Goal: Ask a question

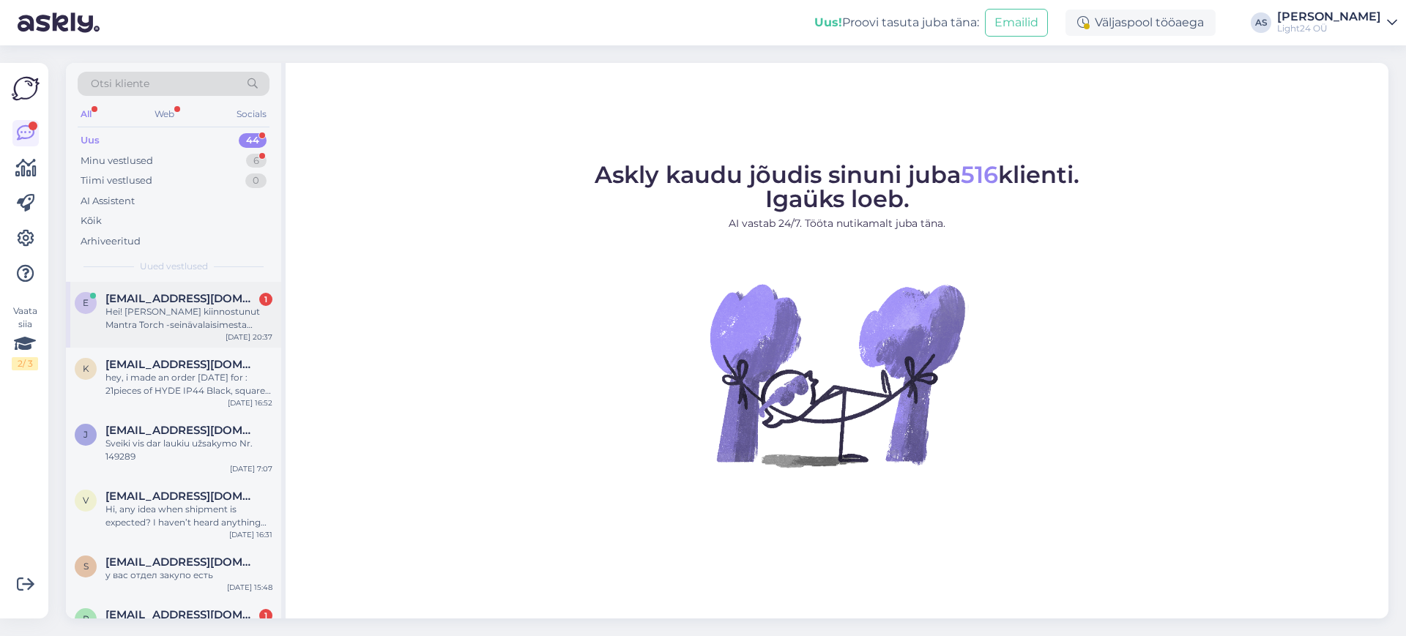
click at [202, 310] on div "Hei! [PERSON_NAME] kiinnostunut Mantra Torch -seinävalaisimesta ([URL][DOMAIN_N…" at bounding box center [188, 318] width 167 height 26
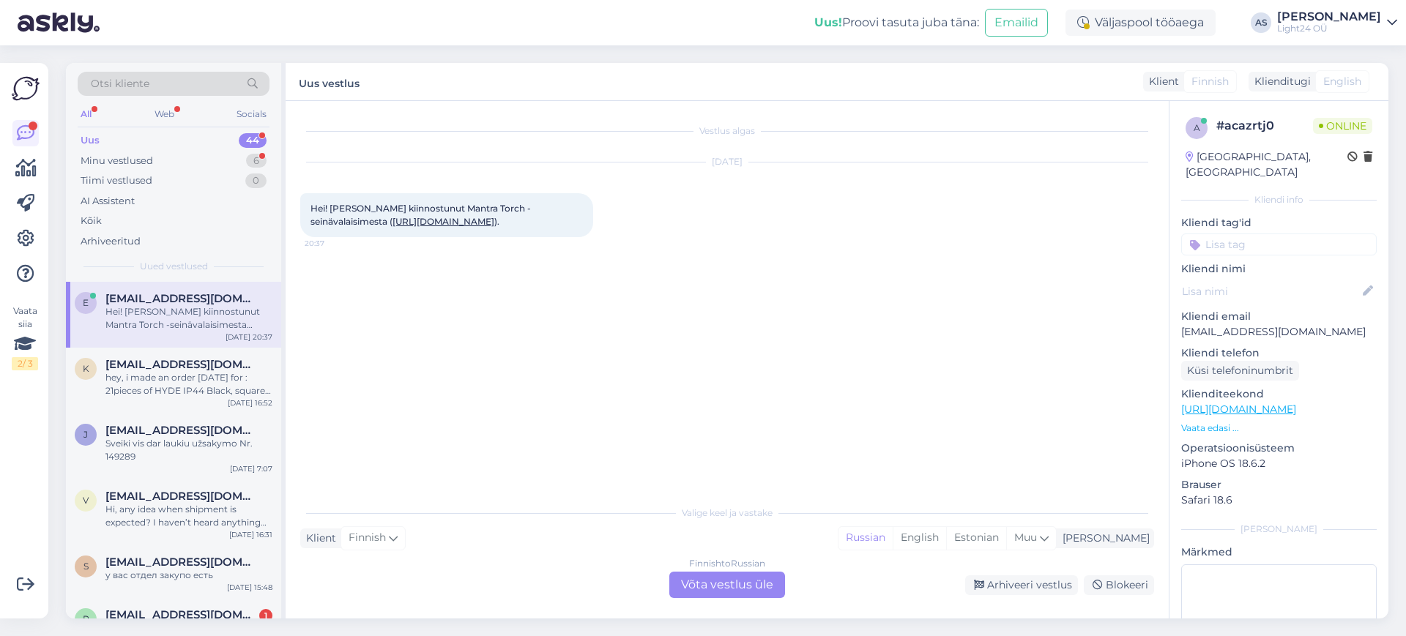
click at [736, 590] on div "Finnish to Russian Võta vestlus üle" at bounding box center [727, 585] width 116 height 26
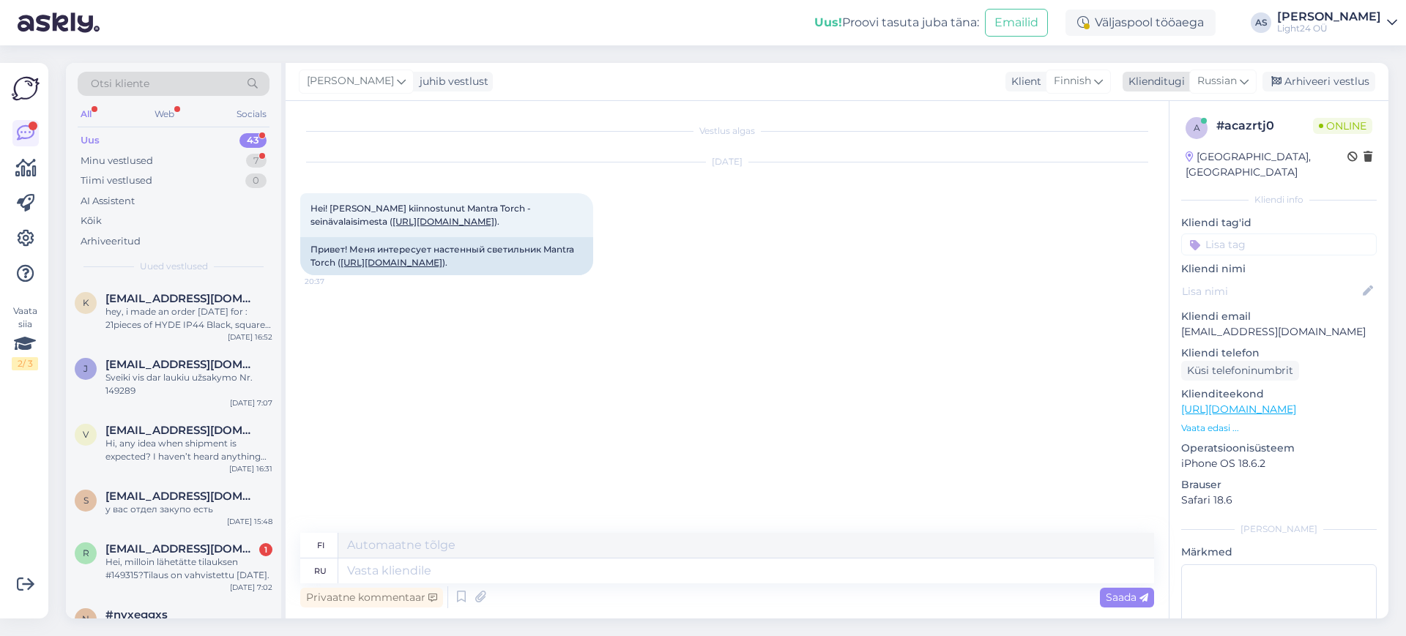
click at [1244, 81] on icon at bounding box center [1243, 81] width 9 height 16
type input "est"
click at [1153, 145] on link "Estonian" at bounding box center [1189, 146] width 161 height 23
click at [523, 578] on textarea at bounding box center [745, 571] width 815 height 25
type textarea "Tere"
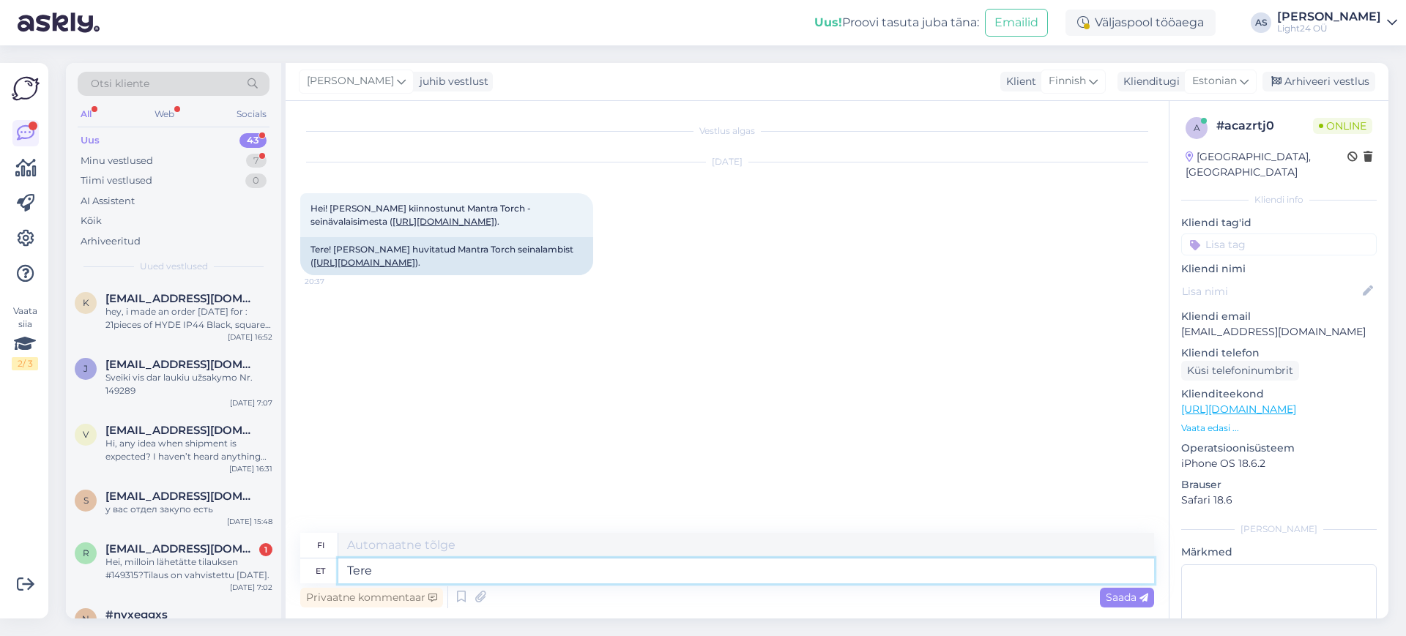
type textarea "Hei"
type textarea "T"
click at [398, 228] on div "Hei! [PERSON_NAME] kiinnostunut Mantra Torch -seinävalaisimesta ( [URL][DOMAIN_…" at bounding box center [446, 215] width 293 height 44
click at [395, 219] on link "[URL][DOMAIN_NAME]" at bounding box center [443, 221] width 102 height 11
click at [408, 573] on textarea at bounding box center [745, 571] width 815 height 25
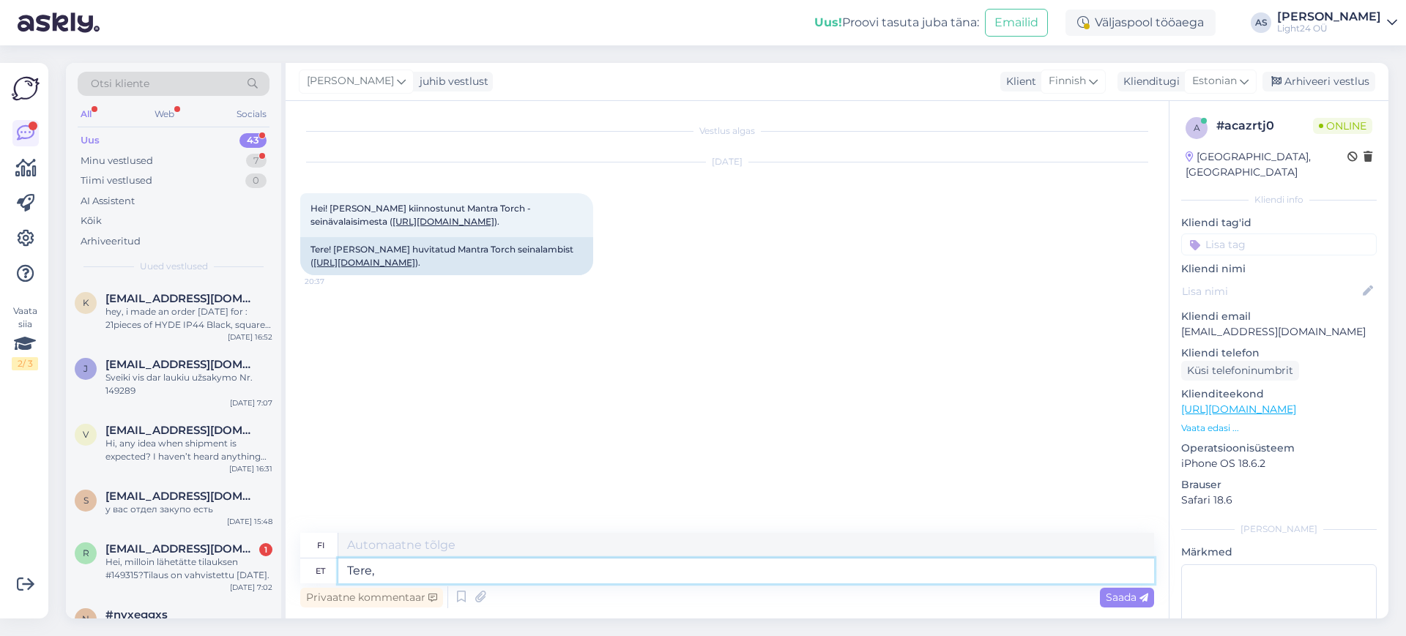
type textarea "Tere,"
type textarea "Hei,"
type textarea "Tere, üks"
type textarea "Hei, yksi"
type textarea "Tere, üks valgusti o"
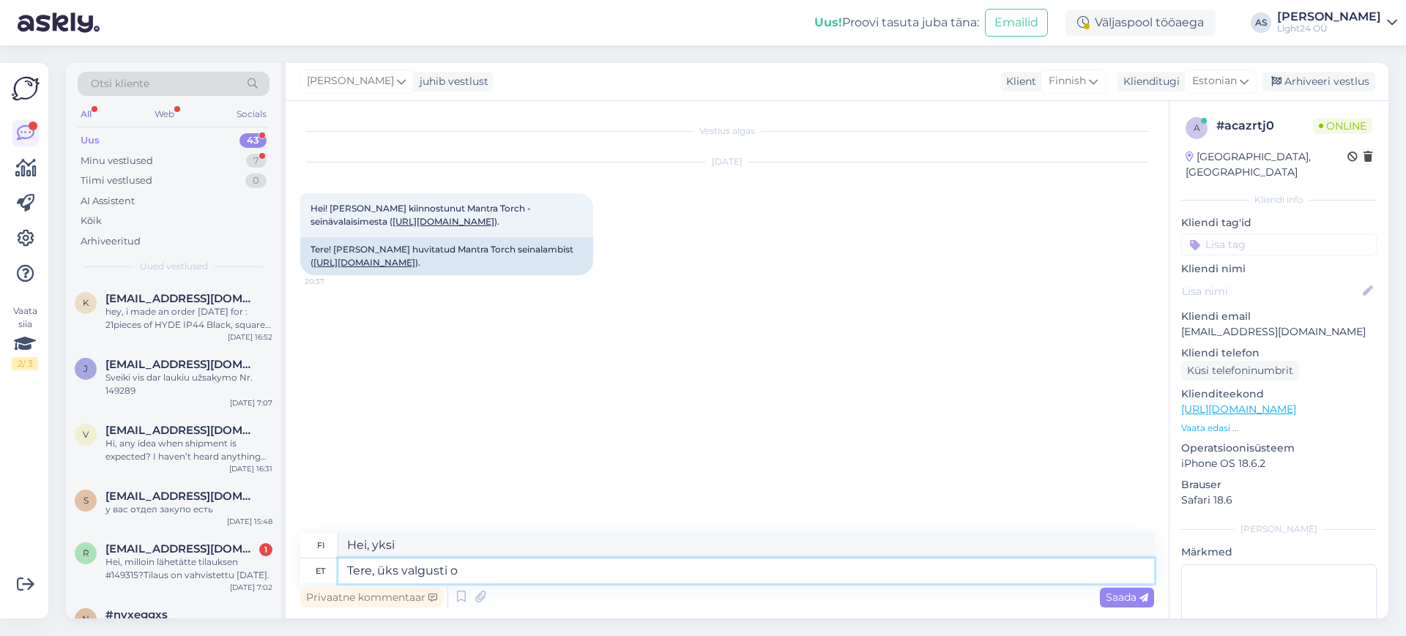
type textarea "Hei, yksi valo"
type textarea "Tere, üks valgusti on m"
type textarea "Hei, yksi valo on näkyvissä."
type textarea "Tere, üks valgusti on meil la"
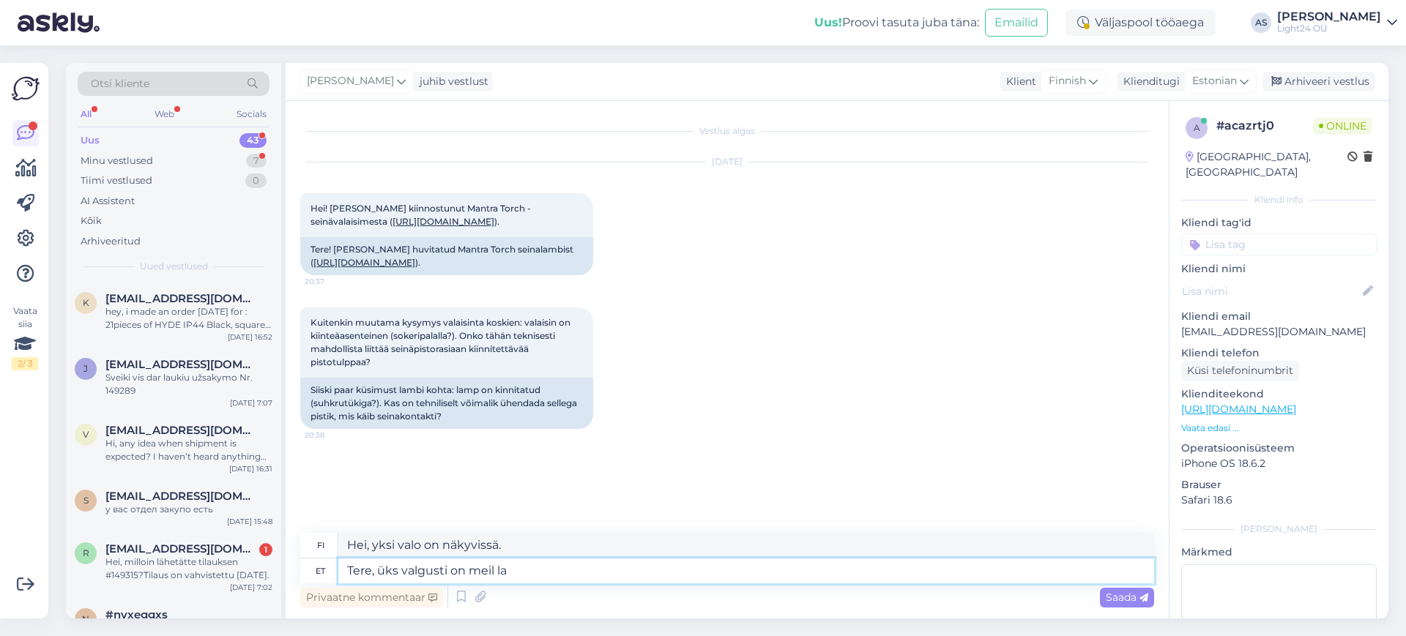
type textarea "Hei, meillä on yksi valo."
type textarea "Tere, üks valgusti on meil [GEOGRAPHIC_DATA]"
type textarea "Hei, meillä on yksi valaisin varastossa."
type textarea "Tere, üks valgusti on meil laos olemas. Kui s"
type textarea "Hei, meillä on yksi lamppu varastossa. [PERSON_NAME]"
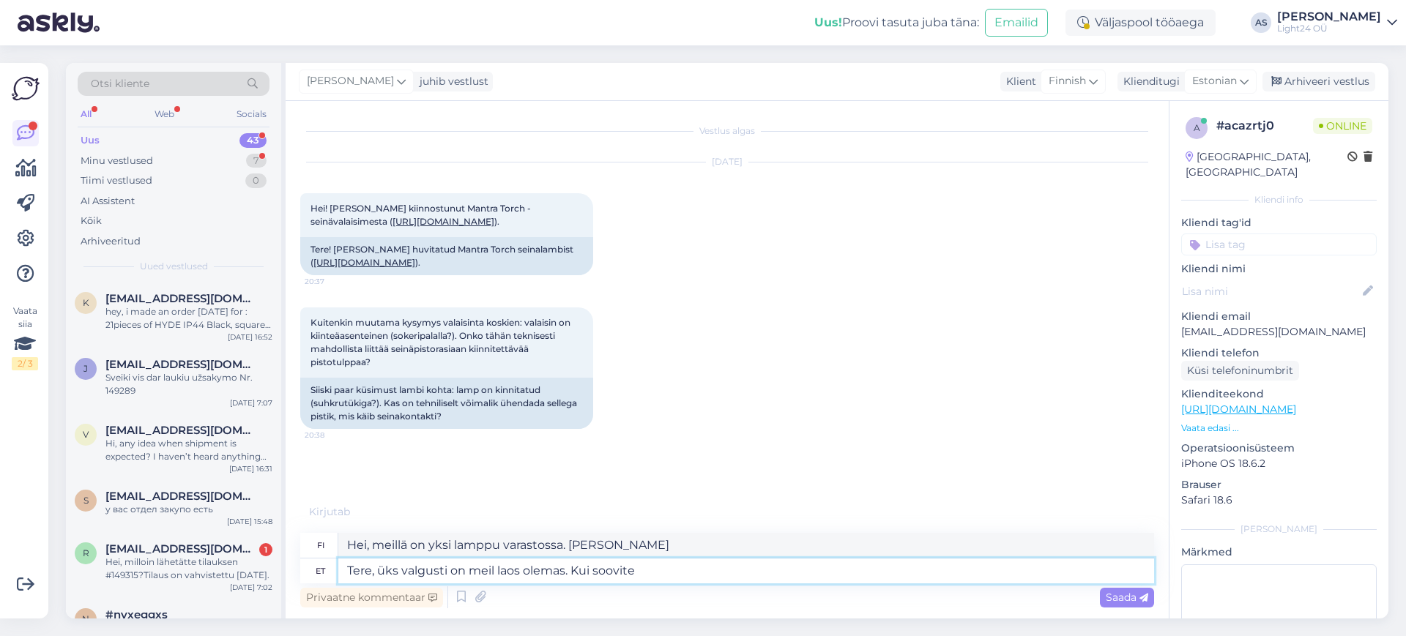
type textarea "Tere, üks valgusti on meil laos olemas. Kui soovite r"
type textarea "Hei, meillä on yksi lamppu varastossa. [PERSON_NAME] haluat"
type textarea "Tere, üks valgusti on meil laos olemas. Kui soovite rohkem, si"
type textarea "Hei, meillä on yksi lamppu varastossa. [PERSON_NAME] haluat lisää,"
type textarea "Tere, üks valgusti on meil laos olemas. Kui s"
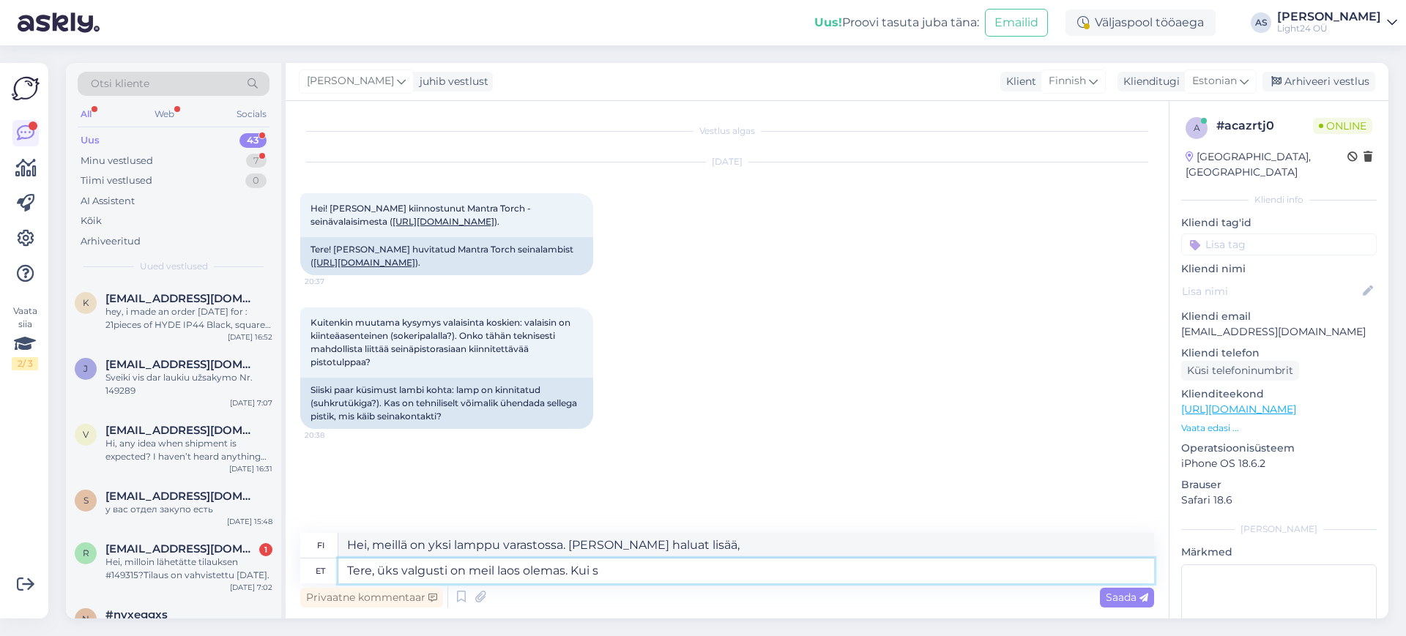
type textarea "Hei, meillä on yksi lamppu varastossa. [PERSON_NAME] haluat"
type textarea "Tere, üks valgusti on meil"
type textarea "Hei, meillä on yksi valaisin varastossa."
type textarea "Tere, üks valgu"
type textarea "Hei, meillä on yksi valo."
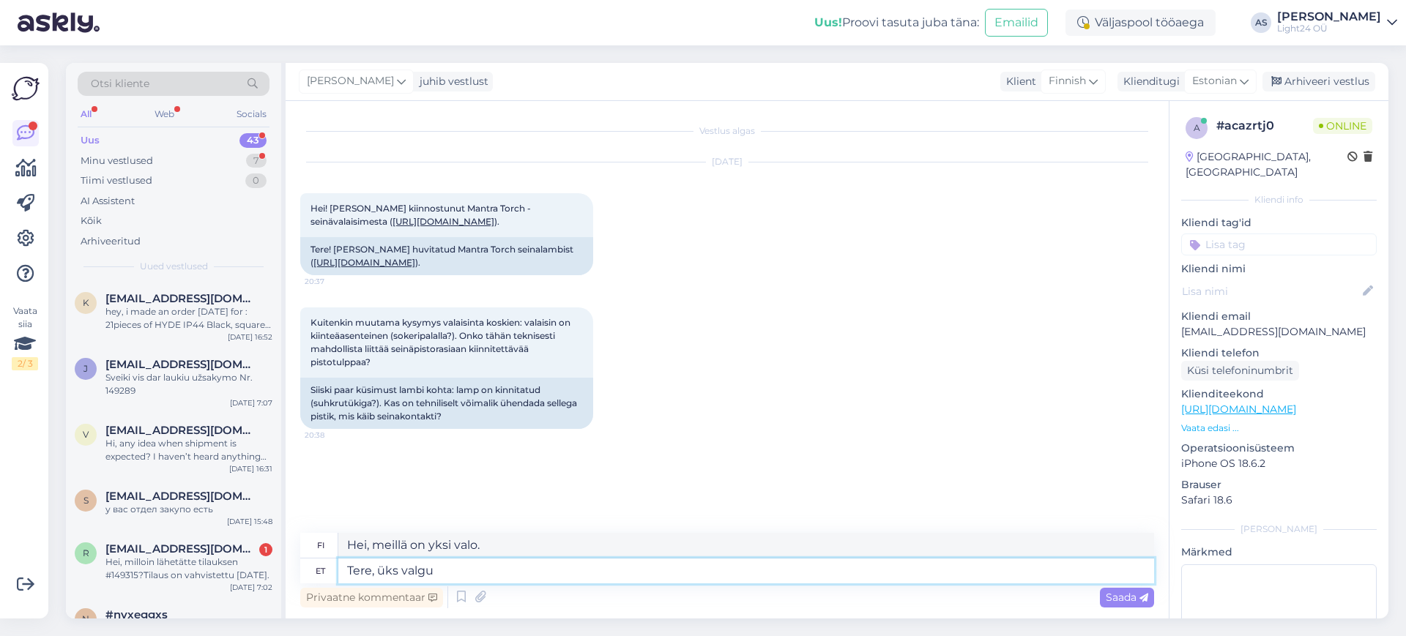
type textarea "Tere, üks valg"
type textarea "Hei, yksi valo"
type textarea "Tere, üks"
type textarea "Hei, yksi"
type textarea "Tere,"
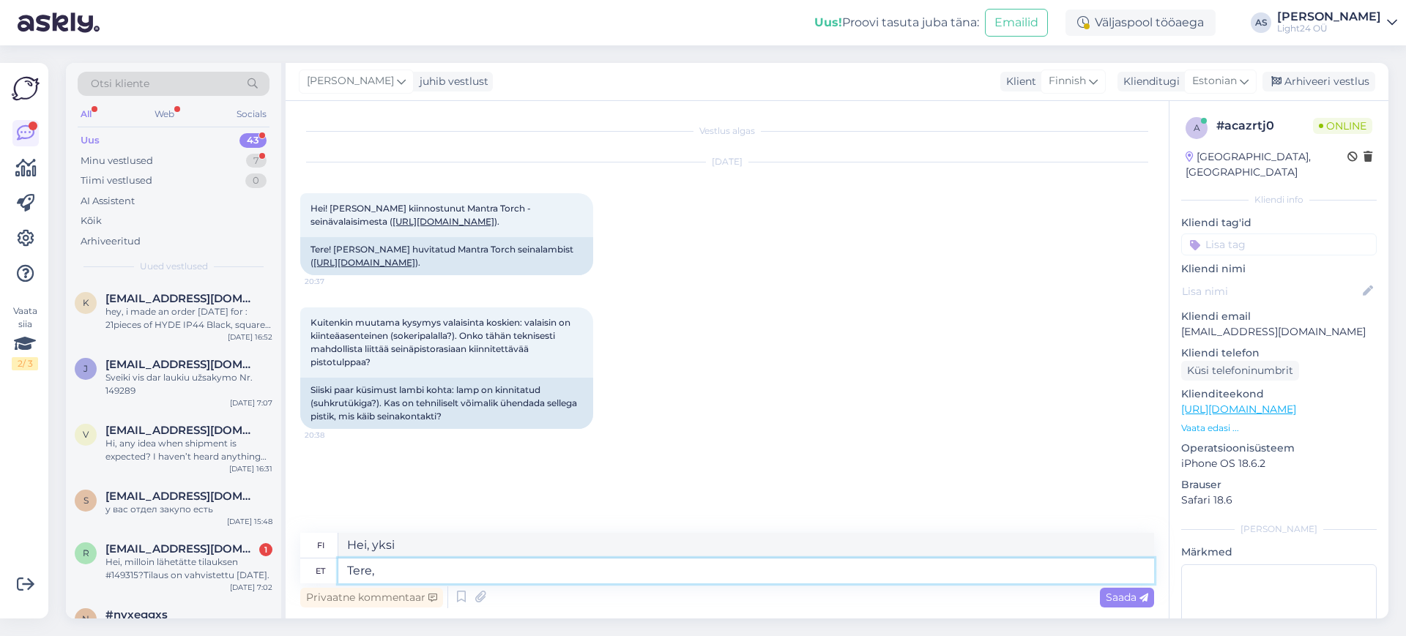
type textarea "Hei,"
type textarea "T"
type textarea "Lambil o"
type textarea "Lampun päällä"
type textarea "Lambil on"
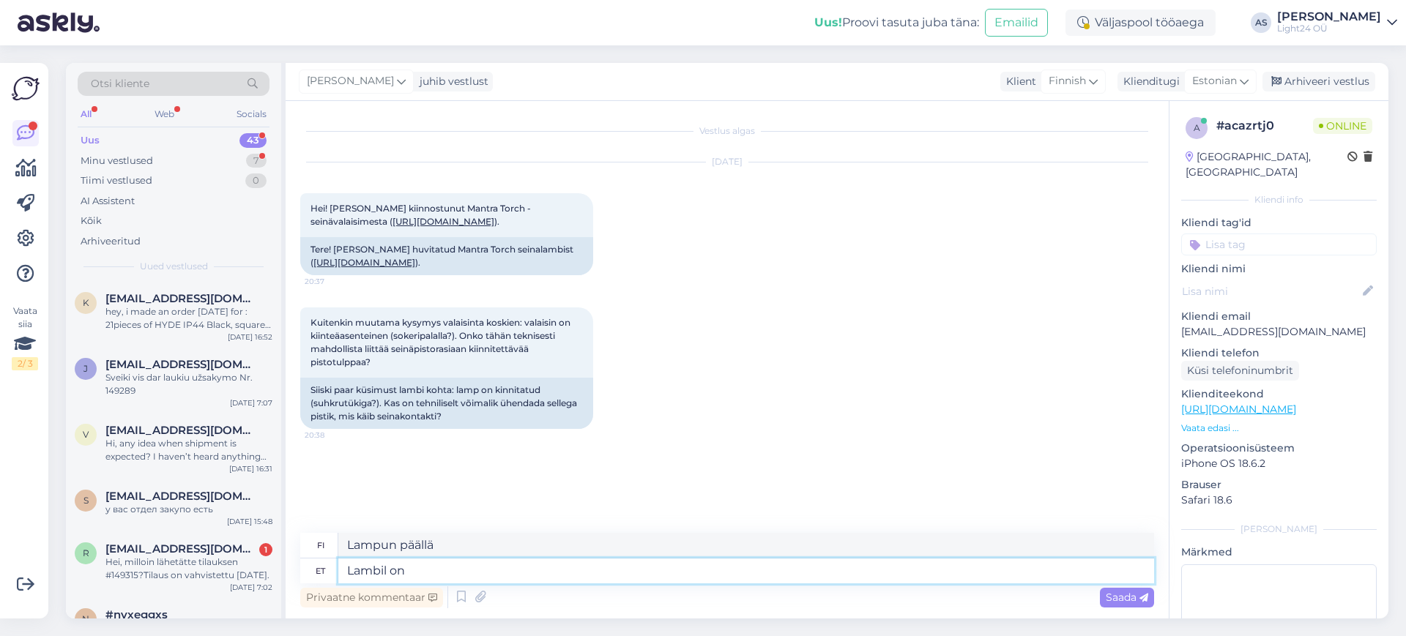
type textarea "Lampussa on"
type textarea "L"
type textarea "Lampulla"
type textarea "Seinakontaktiga j"
type textarea "Seinäpistorasialla"
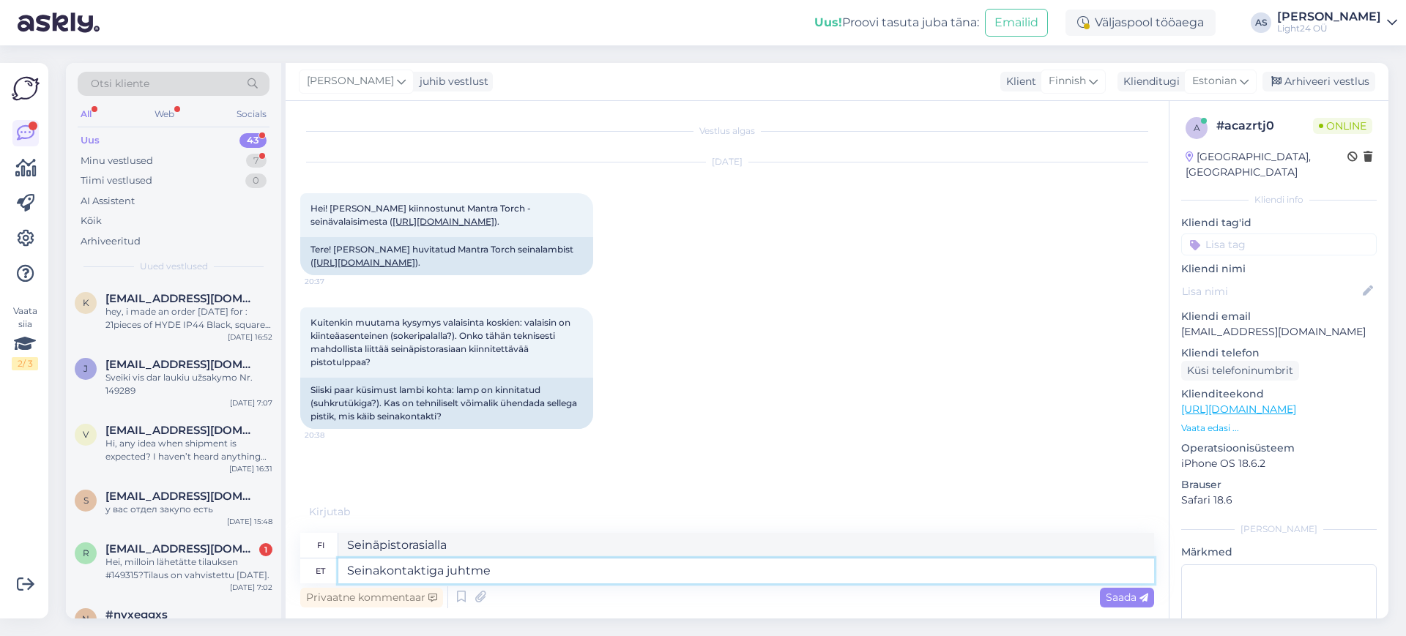
type textarea "Seinakontaktiga juhtme s"
type textarea "Pistorasian johto"
type textarea "Seinakontaktiga juhtme saab ü"
type textarea "Seinäpistoke voi olla"
type textarea "Seinakontaktiga juhtme saab ühendada"
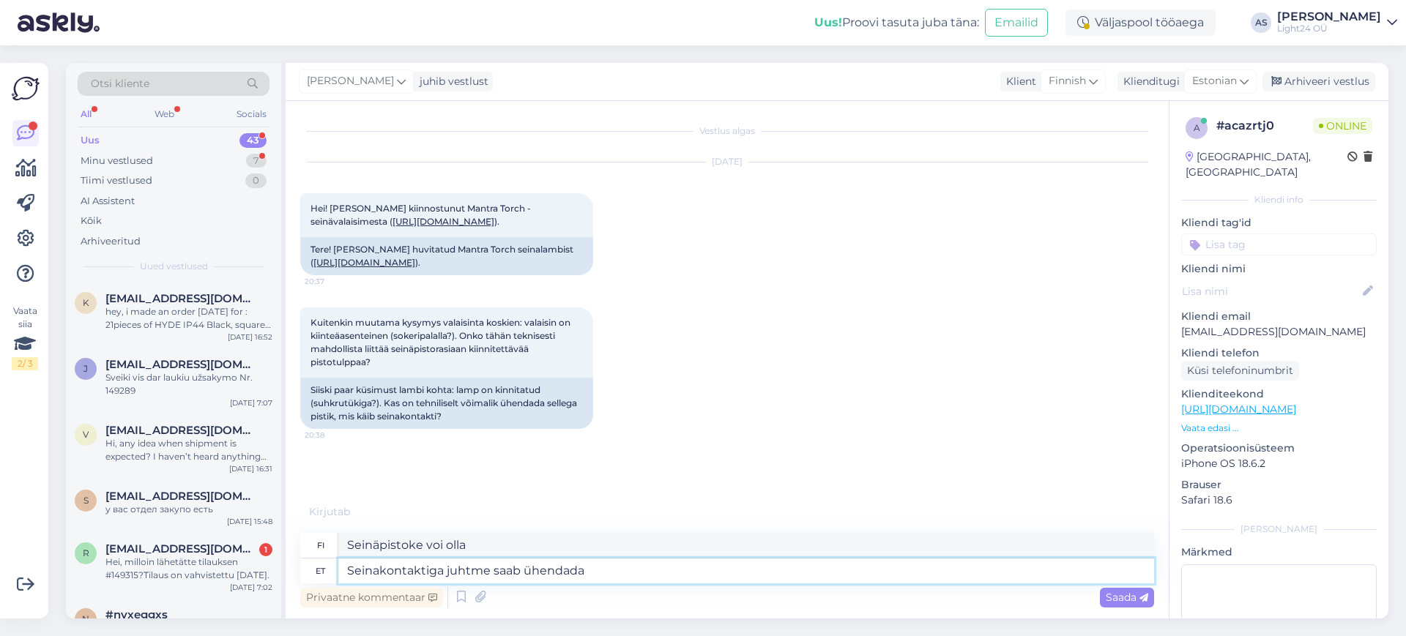
type textarea "Johto voidaan kytkeä pistorasiaan"
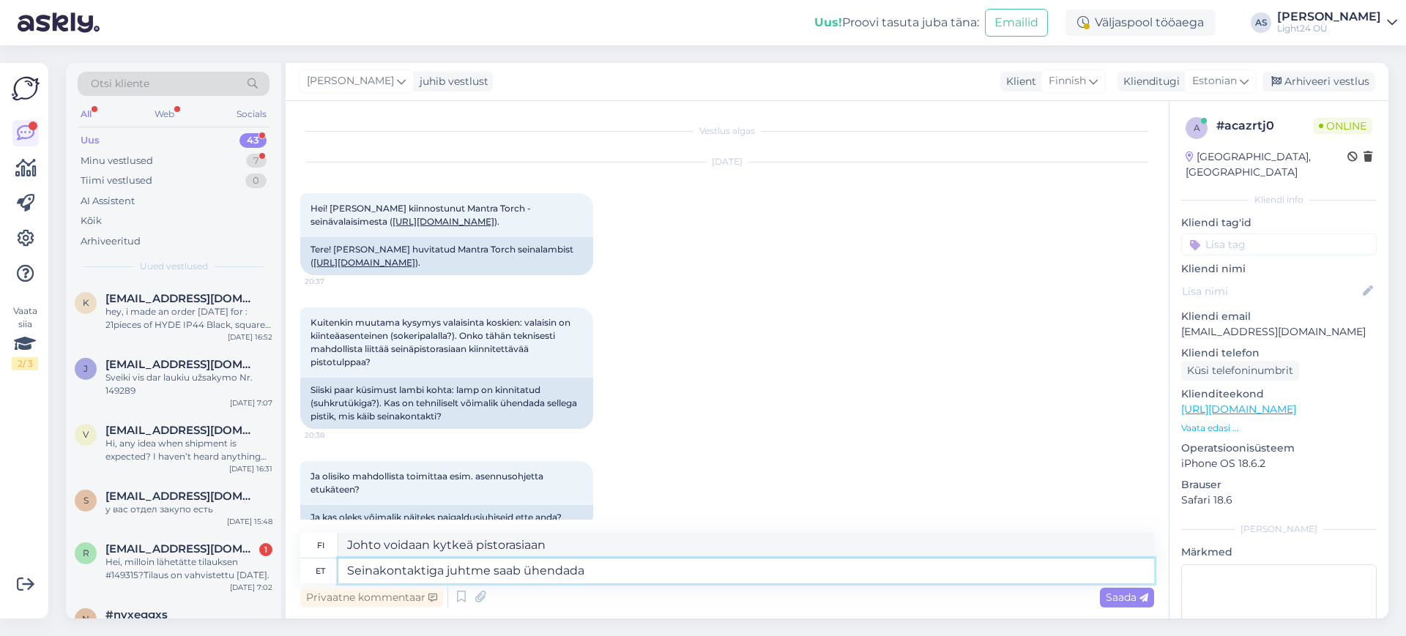
scroll to position [53, 0]
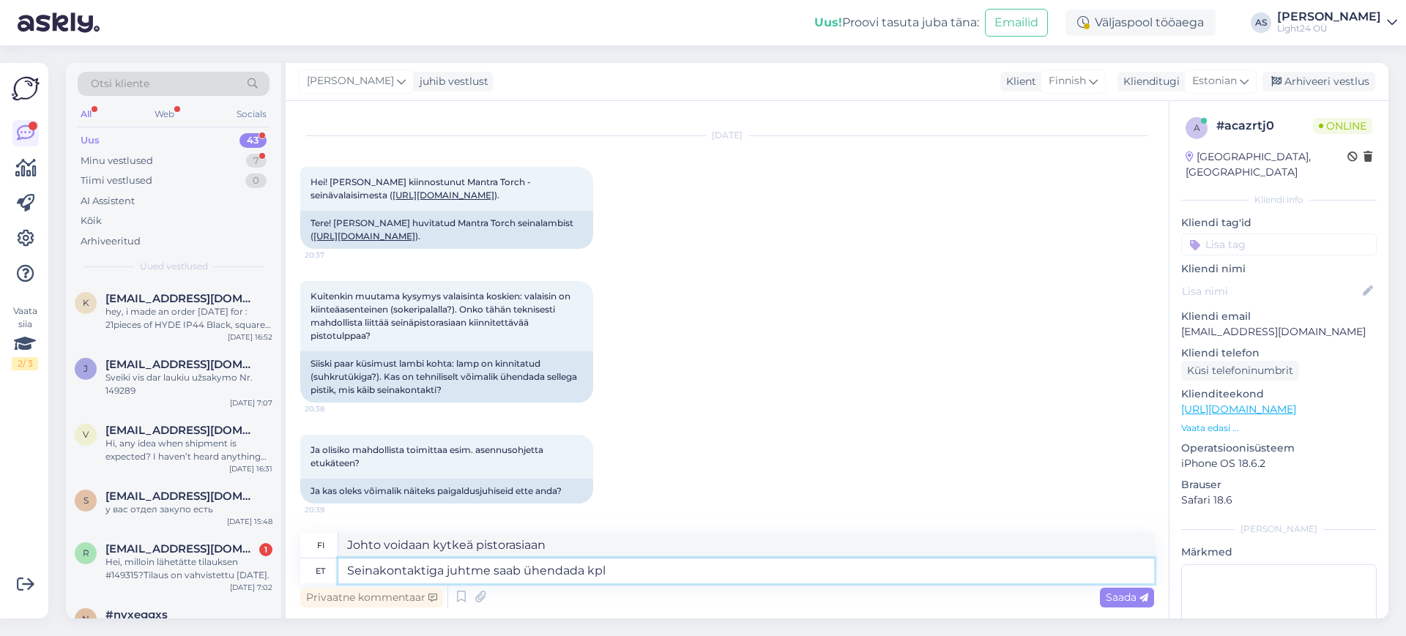
type textarea "Seinakontaktiga juhtme saab ühendada kpll"
type textarea "Pistorasia voidaan kytkeä kaapeliin."
drag, startPoint x: 390, startPoint y: 562, endPoint x: 345, endPoint y: 567, distance: 45.7
click at [345, 567] on textarea "Seinakontaktiga juhtme saab ühendada kpll" at bounding box center [745, 571] width 815 height 25
type textarea "Pistikuga juhtme saab ühendada kpll"
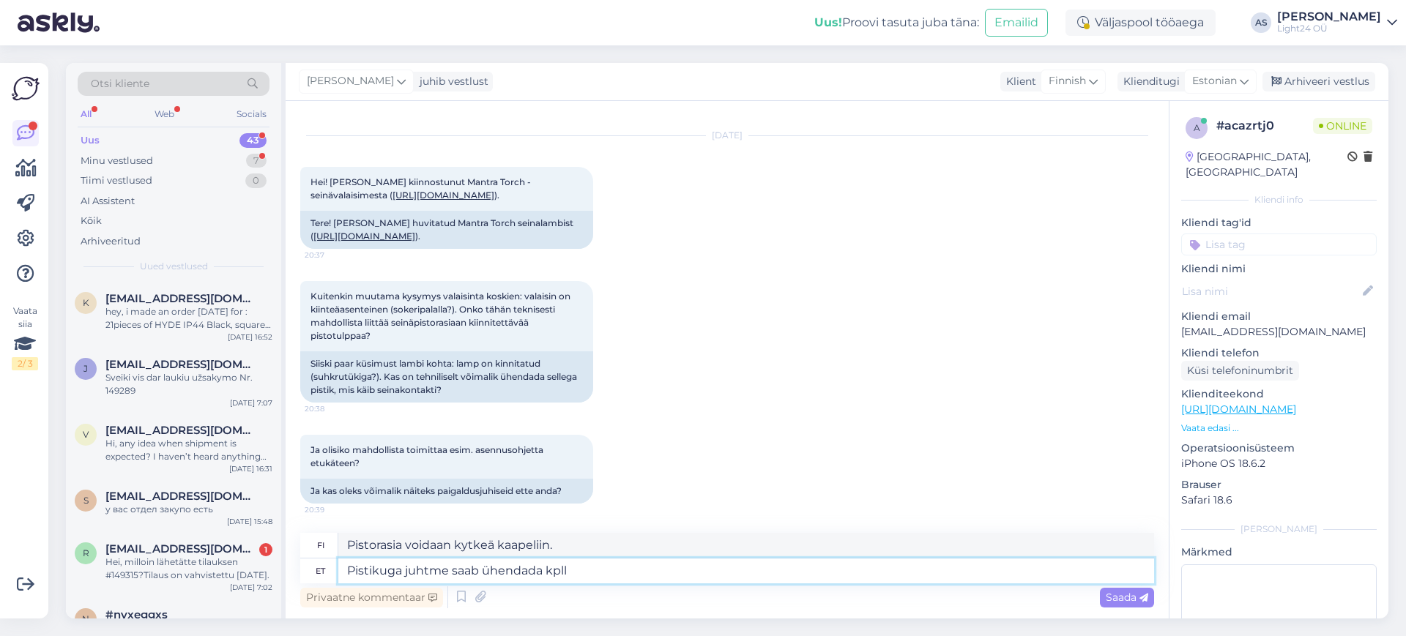
type textarea "Pistokkeella varustettu kaapeli voidaan kytkeä kaapeliin."
click at [558, 570] on textarea "Pistikuga juhtme saab ühendada kpll" at bounding box center [745, 571] width 815 height 25
type textarea "Pistikuga juhtme saab ühendada kll"
type textarea "Pistokkeella varustettu johto voidaan liittää mihin tahansa"
type textarea "Pistikuga juhtme saab ühendada [PERSON_NAME]"
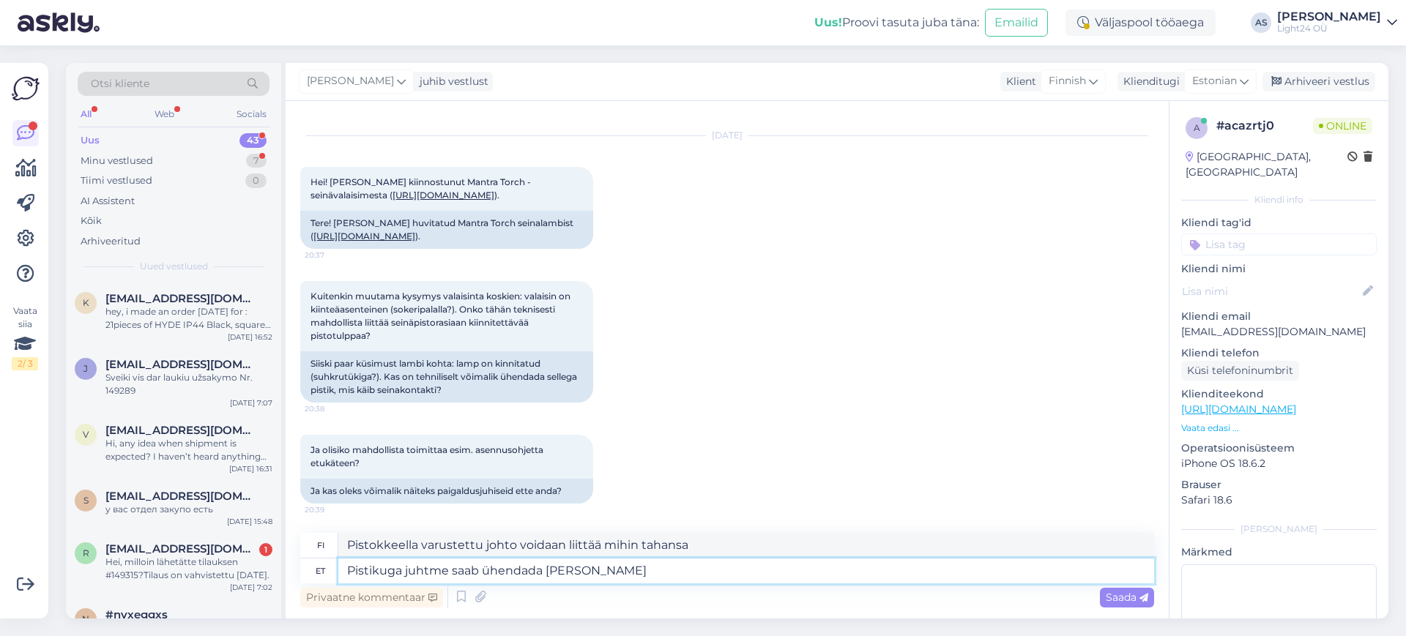
type textarea "Pistokkeella varustettu johto voidaan kuitenkin kytkeä"
type textarea "Pistikuga juhtme saab ühendada [PERSON_NAME]"
click at [631, 583] on div "Privaatne kommentaar Saada" at bounding box center [727, 597] width 854 height 28
click at [1125, 606] on div "Saada" at bounding box center [1127, 598] width 54 height 20
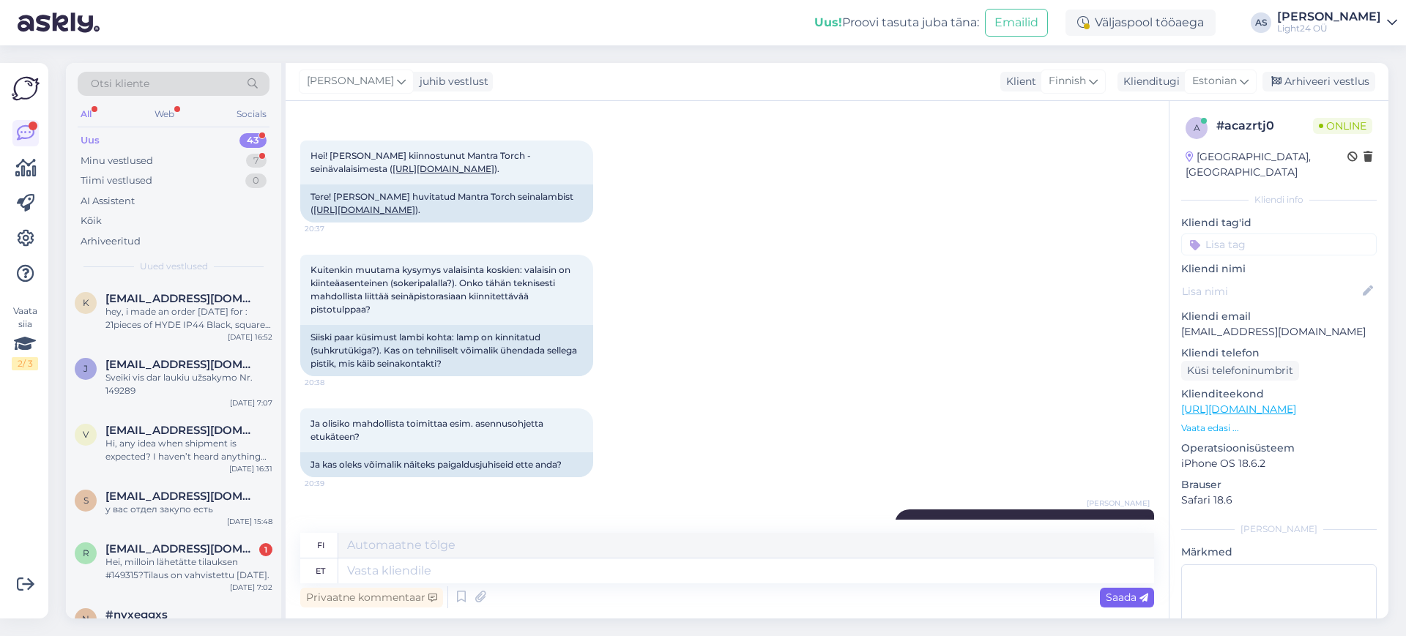
scroll to position [141, 0]
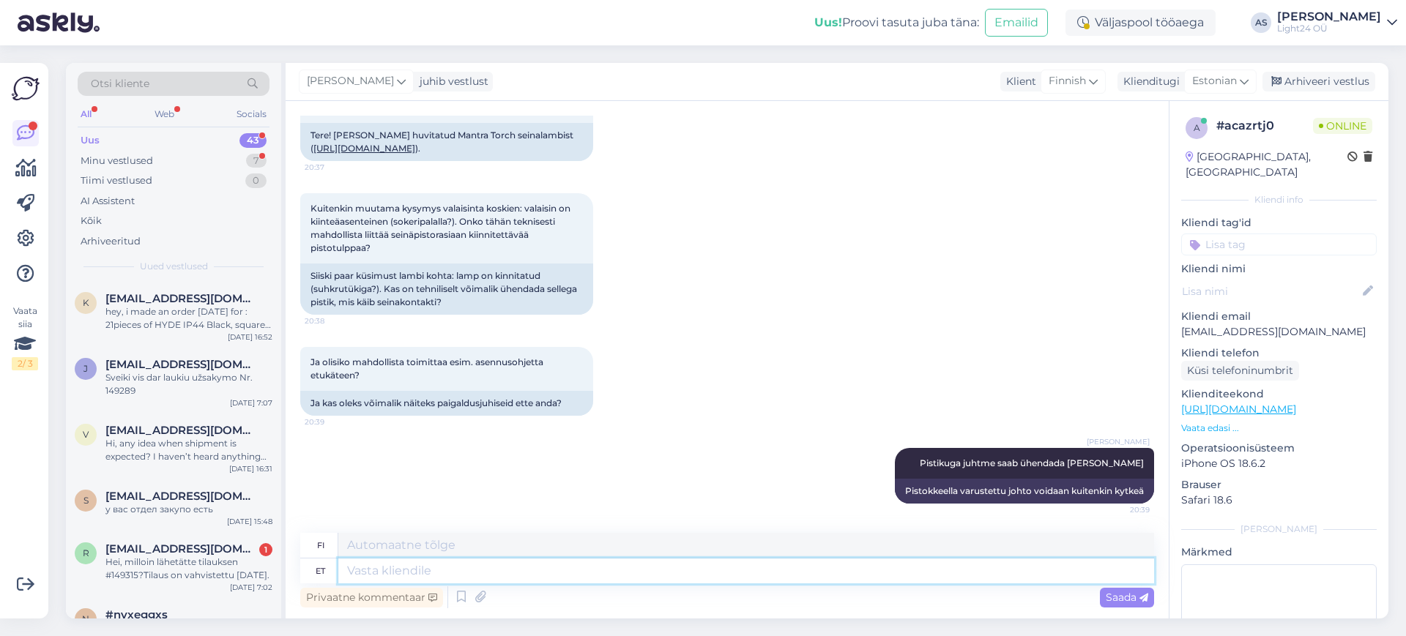
click at [586, 575] on textarea at bounding box center [745, 571] width 815 height 25
type textarea "otsin k"
type textarea "etsimässä"
type textarea "otsin kohe, k"
type textarea "Etsin sitä nyt,"
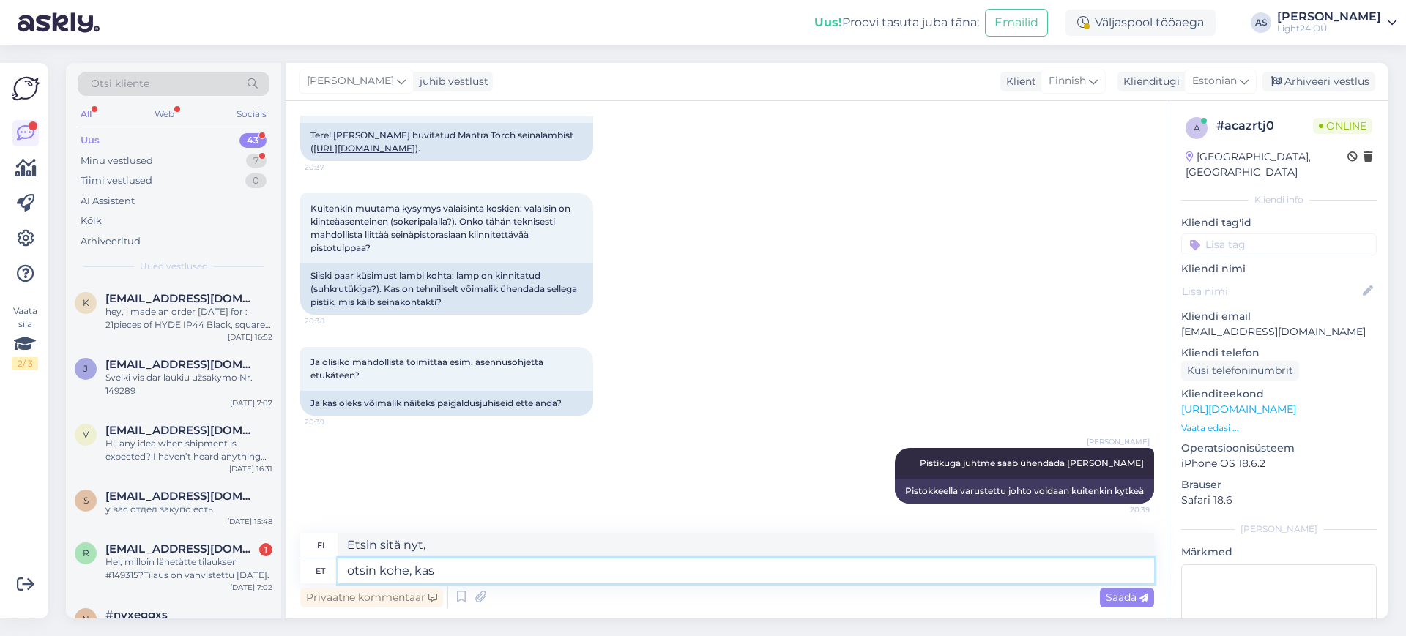
type textarea "otsin kohe, kas"
type textarea "Etsin sitä juuri nyt."
type textarea "otsin kohe, kas leian j"
type textarea "Katson nyt, [PERSON_NAME] sen."
type textarea "otsin kohe, kas leian juhendi"
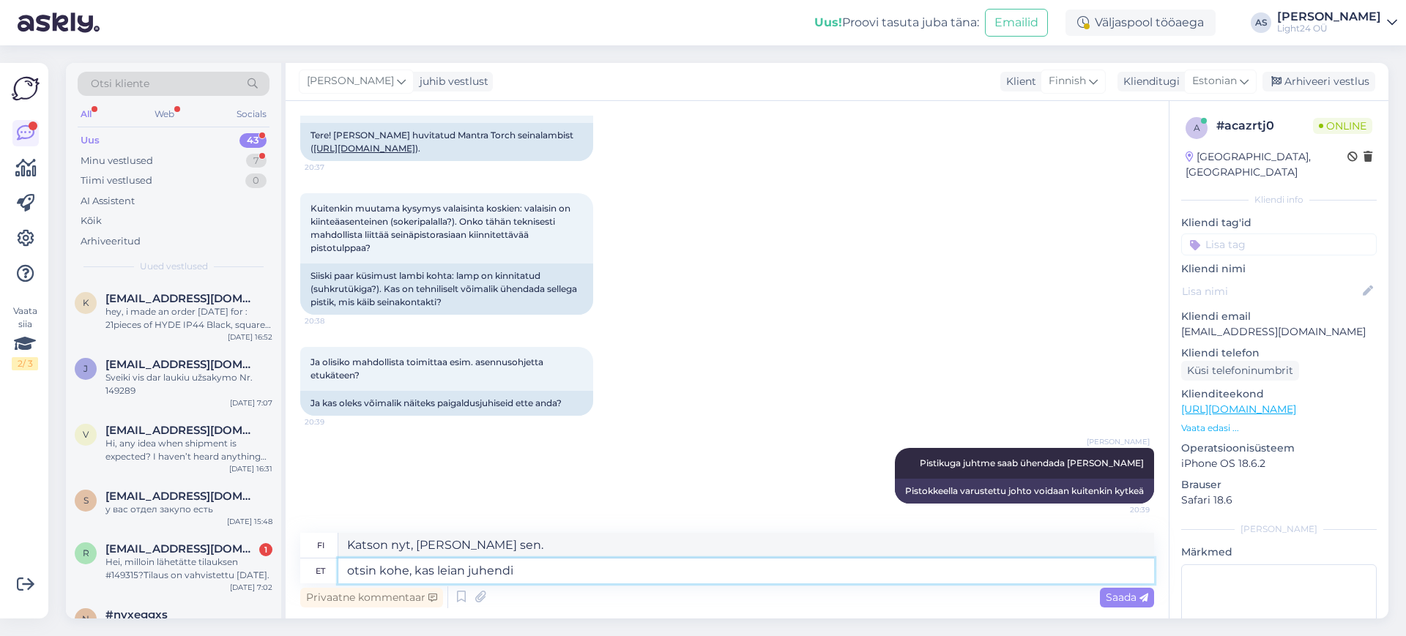
type textarea "Katson nyt, löydänkö ohjeita."
drag, startPoint x: 588, startPoint y: 575, endPoint x: 302, endPoint y: 572, distance: 285.5
click at [302, 572] on div "et [PERSON_NAME], kas leian juhendi" at bounding box center [727, 571] width 854 height 25
type textarea "tundub, et"
type textarea "näyttää siltä, ​​[PERSON_NAME]"
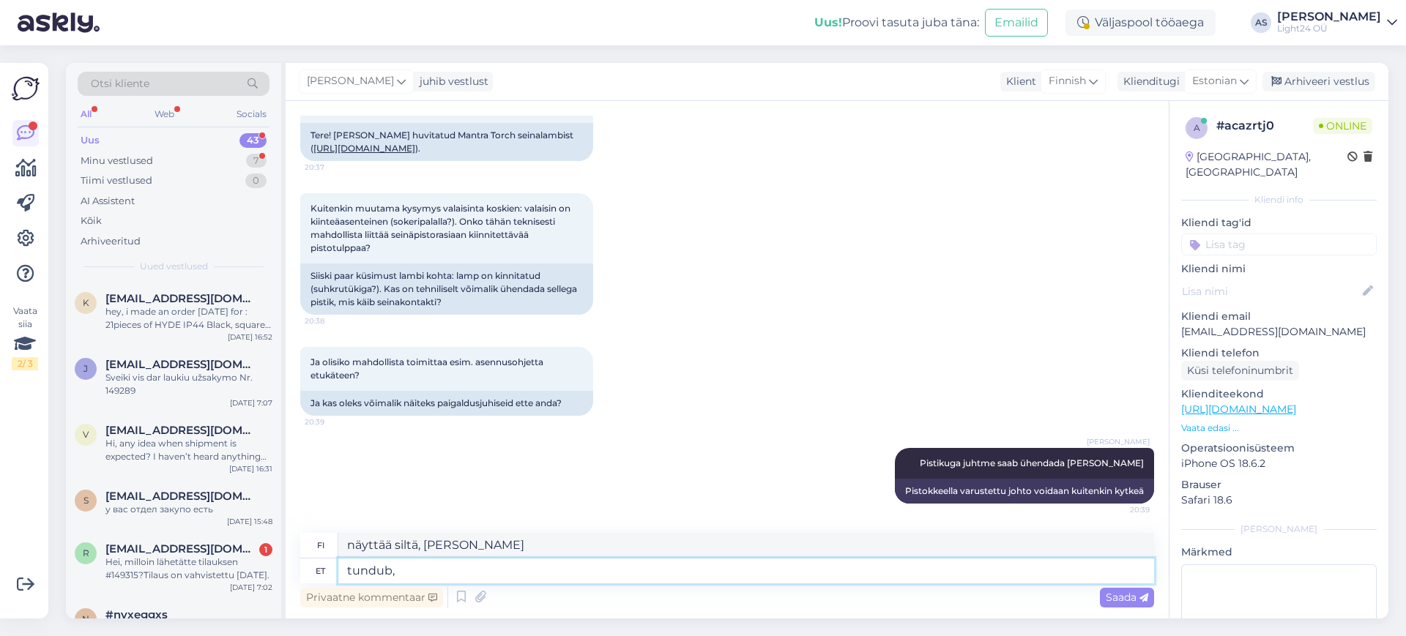
type textarea "tundub,"
type textarea "näyttää siltä,"
type textarea "t"
type textarea "ei"
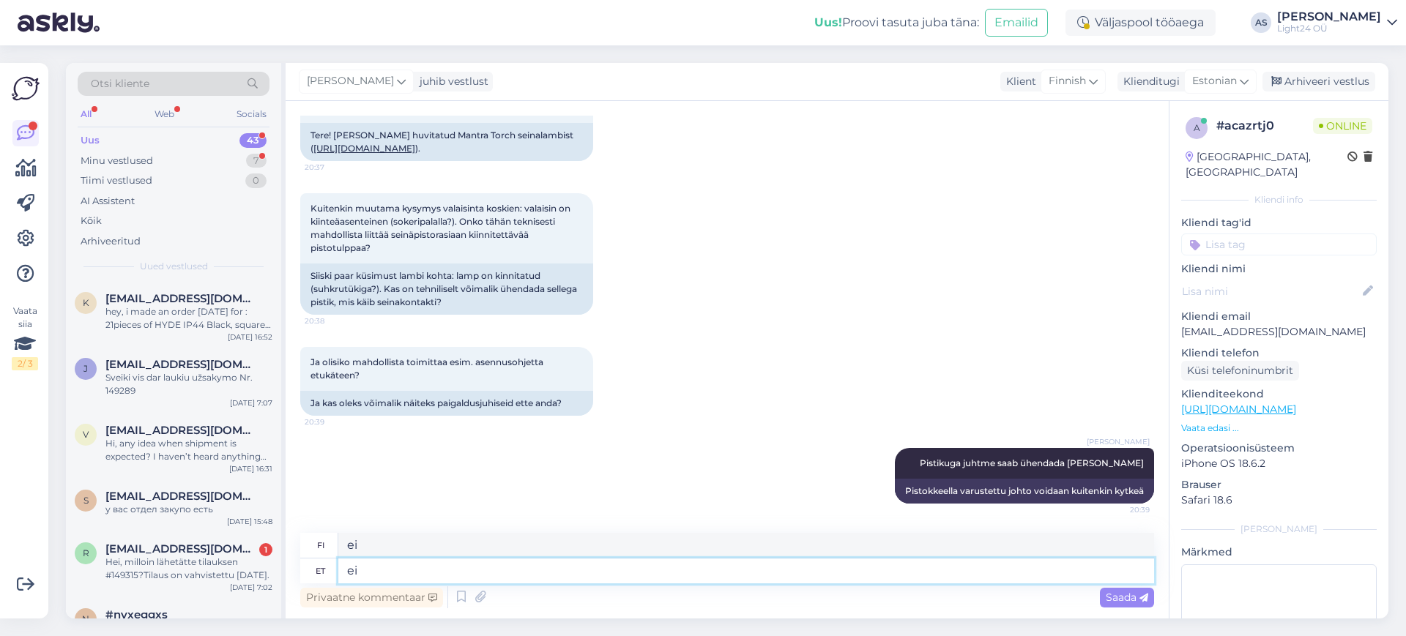
type textarea "e"
type textarea "Ma ei"
type textarea "Minä"
type textarea "Ma ei su"
type textarea "En"
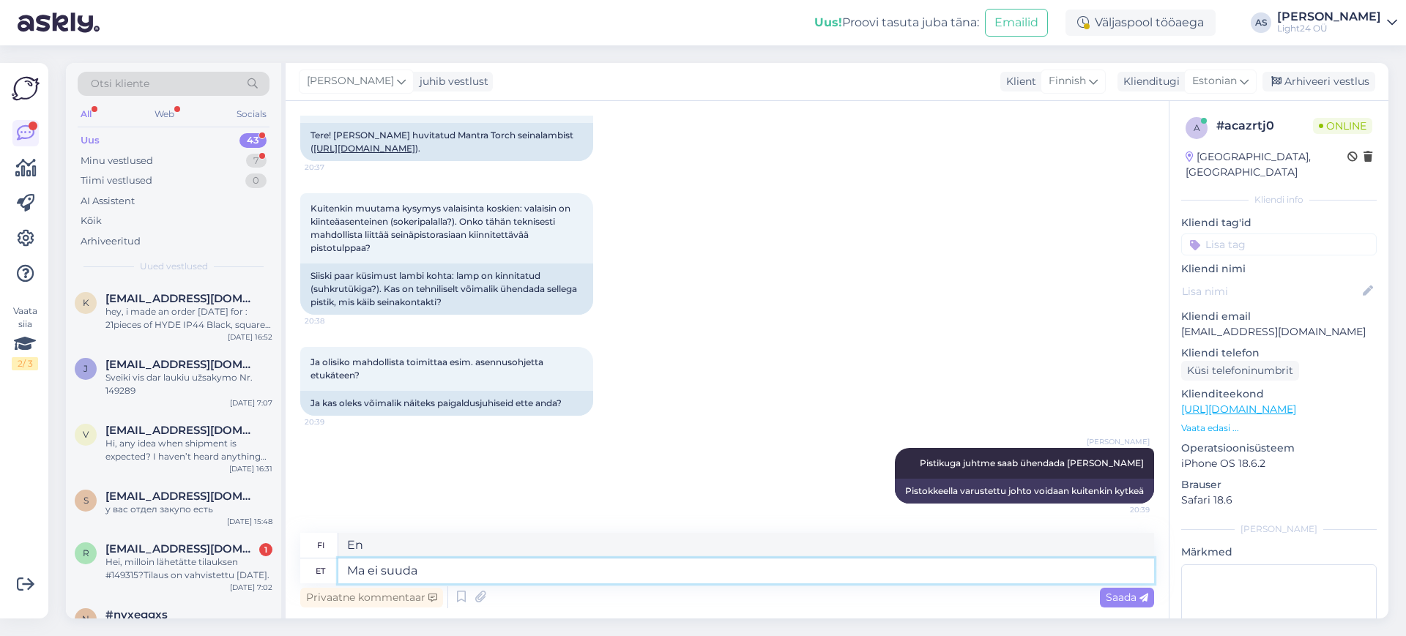
type textarea "Ma ei suuda"
type textarea "En voi."
type textarea "Ma ei suuda netist"
type textarea "En pääse nettiin."
type textarea "Ma ei suuda netist [PERSON_NAME]"
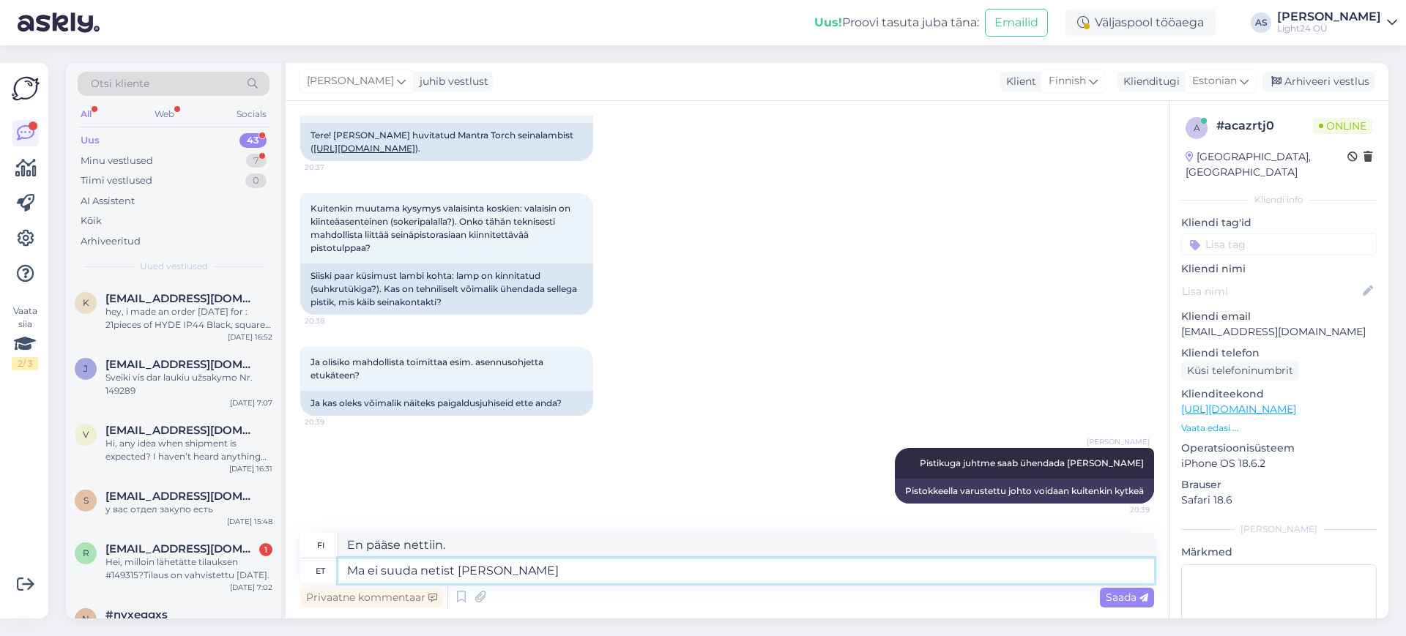
type textarea "En [PERSON_NAME] netistä."
type textarea "Ma ei suuda netist [PERSON_NAME] mudeli pa"
type textarea "En [PERSON_NAME] tätä [PERSON_NAME] netistä."
type textarea "Ma ei suuda netist [PERSON_NAME] mudeli paigald"
type textarea "En [PERSON_NAME] netistä asennusohjeita tälle mallille."
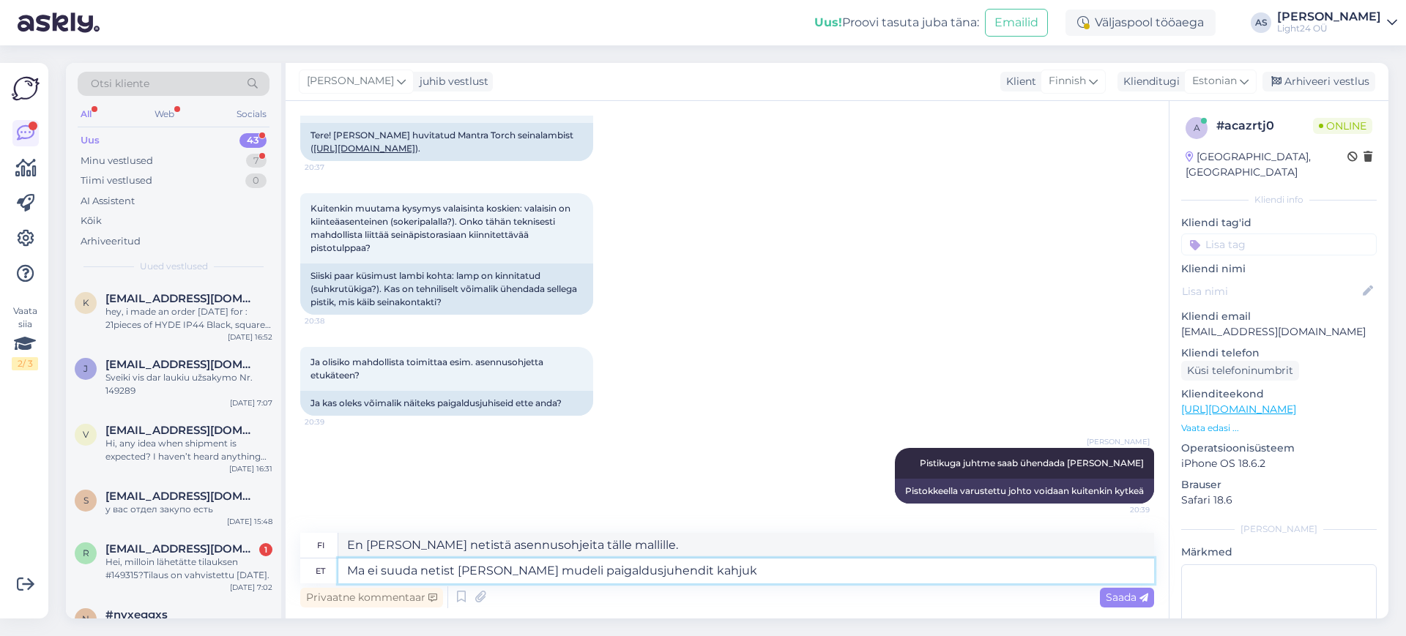
type textarea "Ma ei suuda netist [PERSON_NAME] mudeli paigaldusjuhendit kahjuks"
type textarea "Valitettavasti en [PERSON_NAME] netistä asennusohjeita tälle mallille."
type textarea "Ma ei suuda netist [PERSON_NAME] mudeli paigaldusjuhendit kahjuks"
click at [1127, 596] on span "Saada" at bounding box center [1126, 597] width 42 height 13
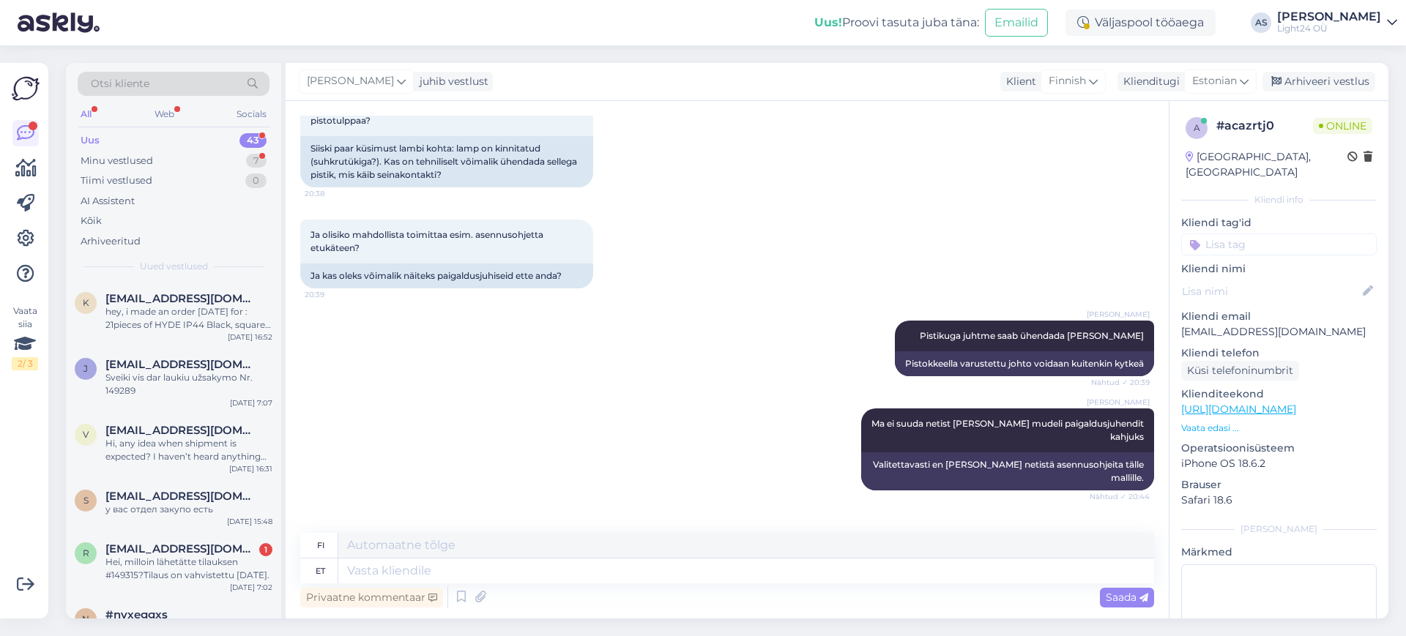
scroll to position [395, 0]
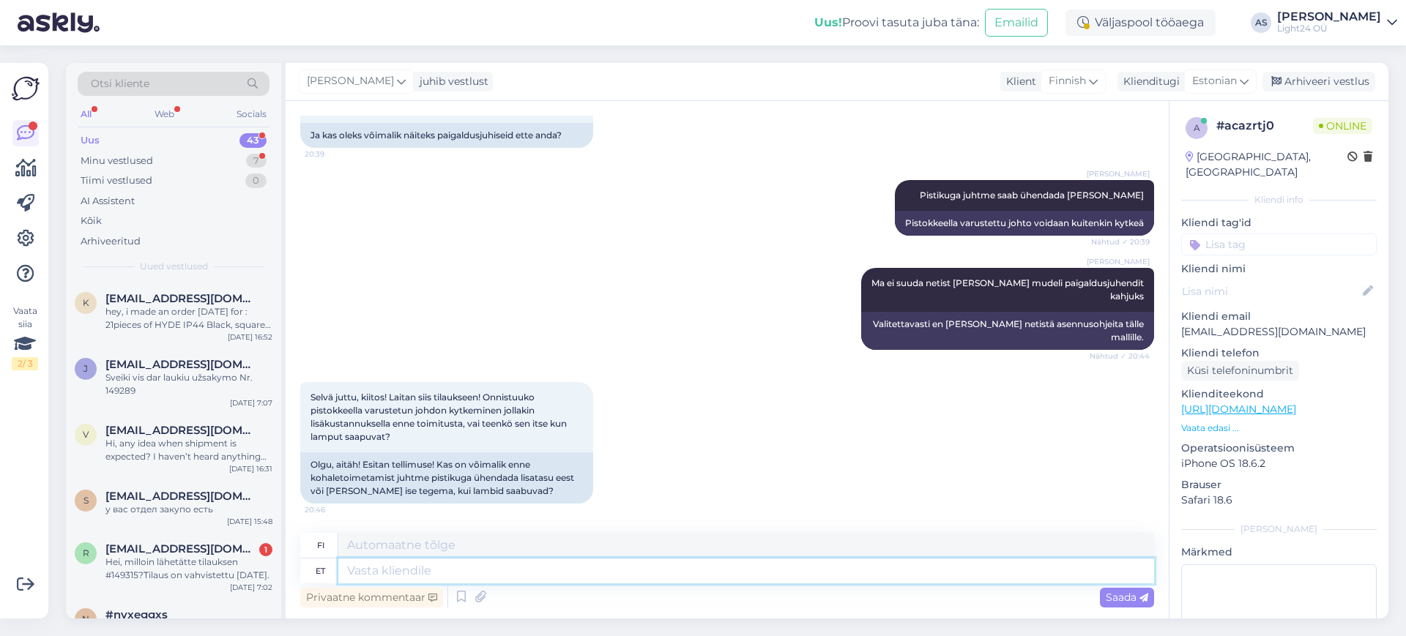
click at [365, 570] on textarea at bounding box center [745, 571] width 815 height 25
type textarea "saam"
type textarea "Saamelainen"
type textarea "saame s"
type textarea "me voimme"
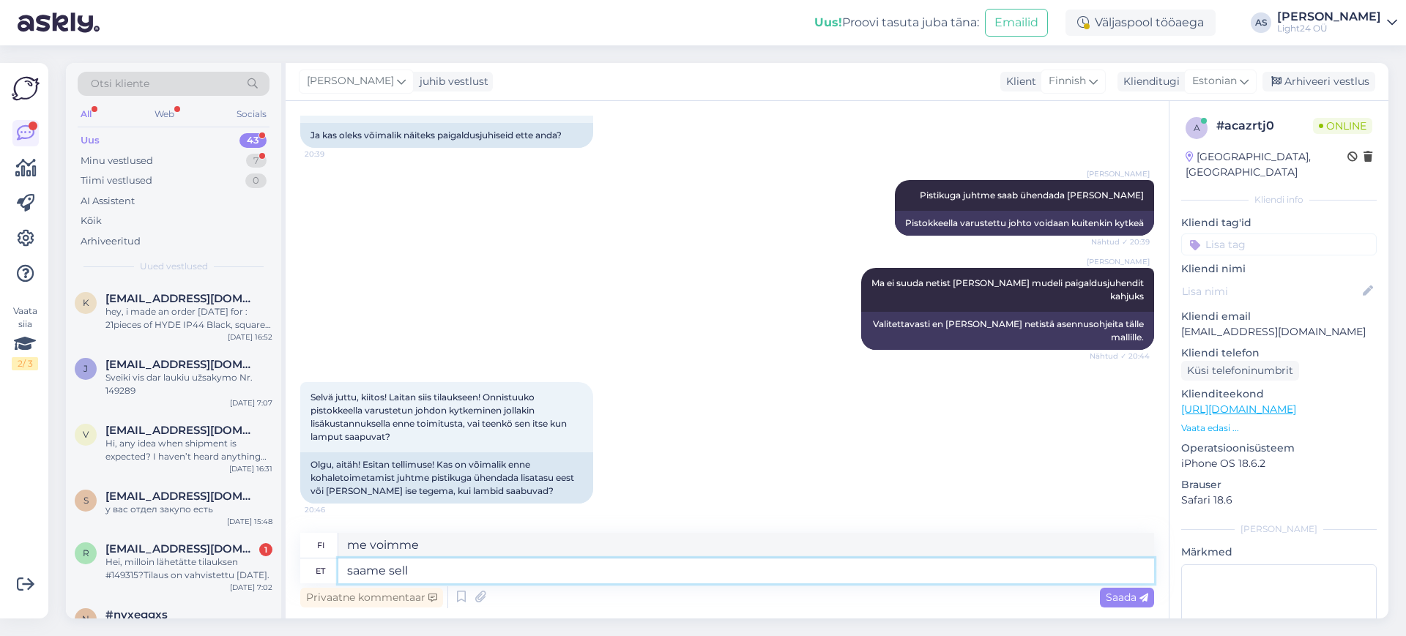
type textarea "saame sel"
type textarea "me ymmärrämme sen"
type textarea "saame"
type textarea "me voimme"
type textarea "s"
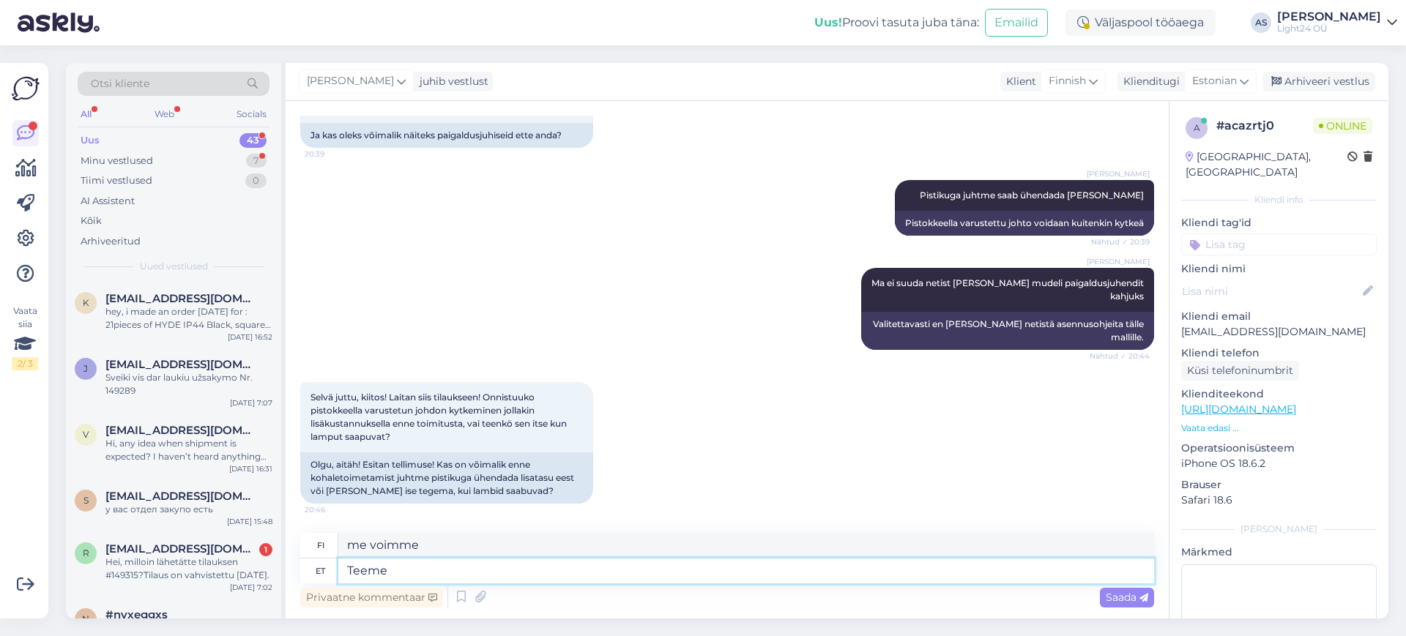
type textarea "Teeme s"
type textarea "Me teemme"
type textarea "Teeme selle"
type textarea "Tehdään se."
type textarea "Teeme selle kohapeal 'ä"
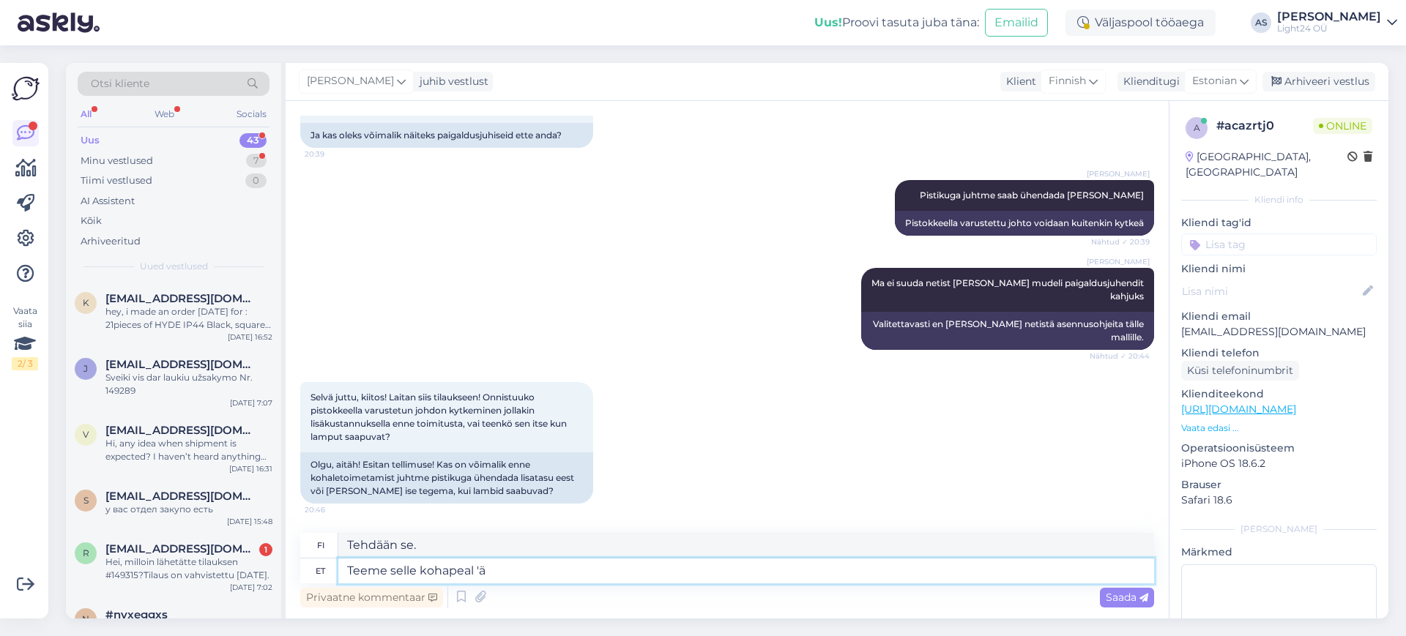
type textarea "Teemme sen paikan päällä"
type textarea "Teeme selle kohapeal ära."
type textarea "Teemme sen paikan päällä."
type textarea "Teeme selle kohapeal ära."
type textarea "Teemme sen paikan päällä."
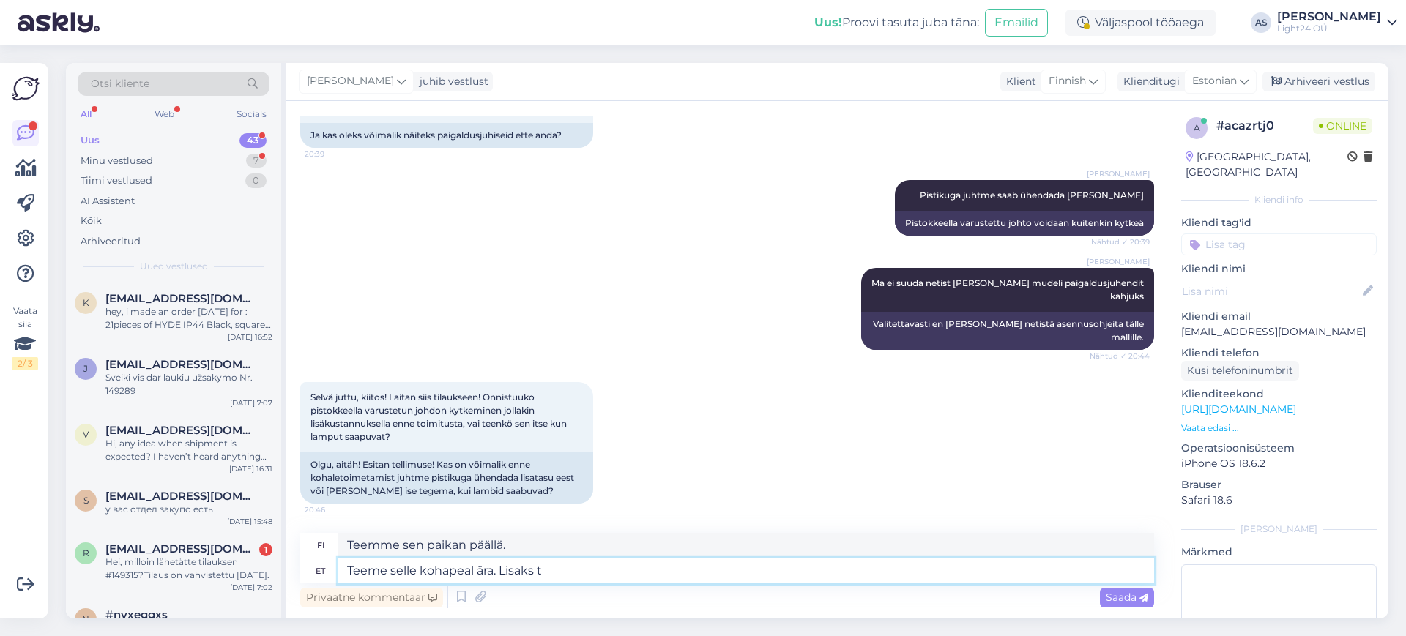
type textarea "Teeme selle kohapeal ära. Lisaks tu"
type textarea "Teemme sen paikan päällä. Lisäksi"
type textarea "Teeme selle kohapeal ära. Lisaks [PERSON_NAME]"
type textarea "Teemme sen paikan päällä. Lisäksi tule"
type textarea "Teeme selle kohapeal ära. Lisaks tuleb ai"
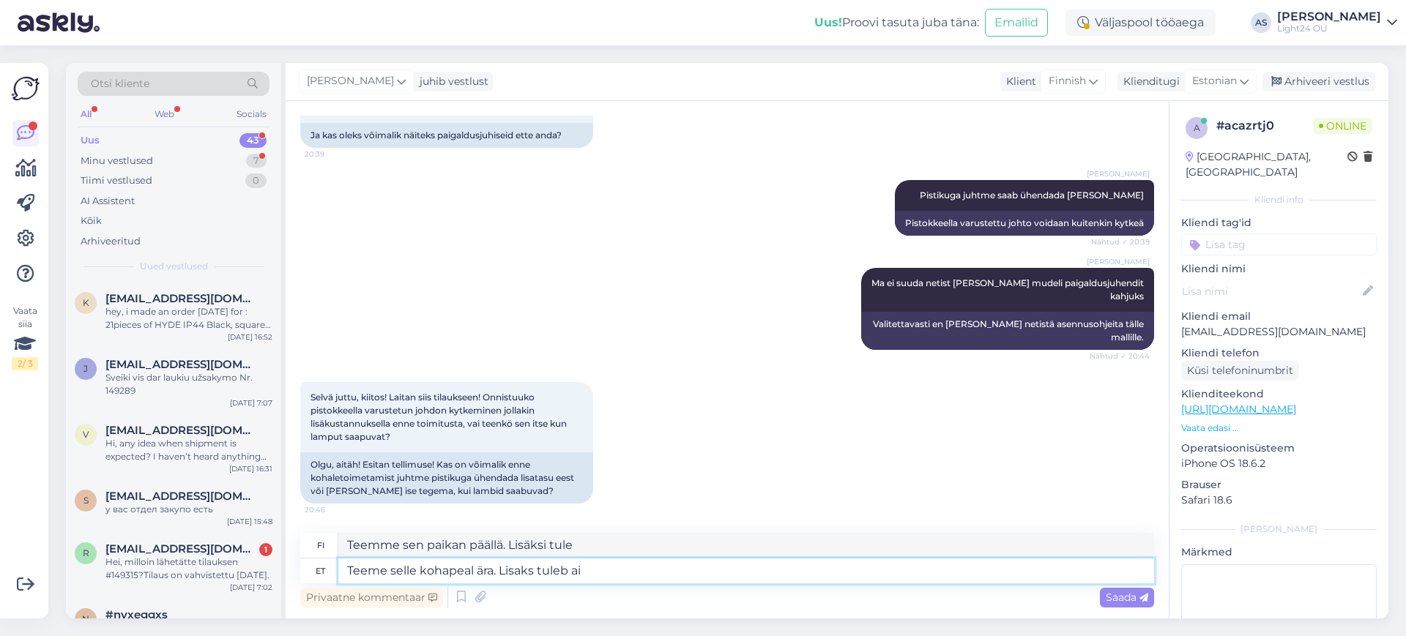
type textarea "Teemme sen paikan päällä. Lisäksi"
type textarea "Teeme selle kohapeal ära. Lisaks tuleb ainult j"
type textarea "Teemme sen paikan päällä. Lisäksi vain"
type textarea "Teeme selle kohapeal ära. Lisaks tuleb ainult juhtme"
type textarea "Teemme sen paikan päällä. Tarvitset vain kaapelin."
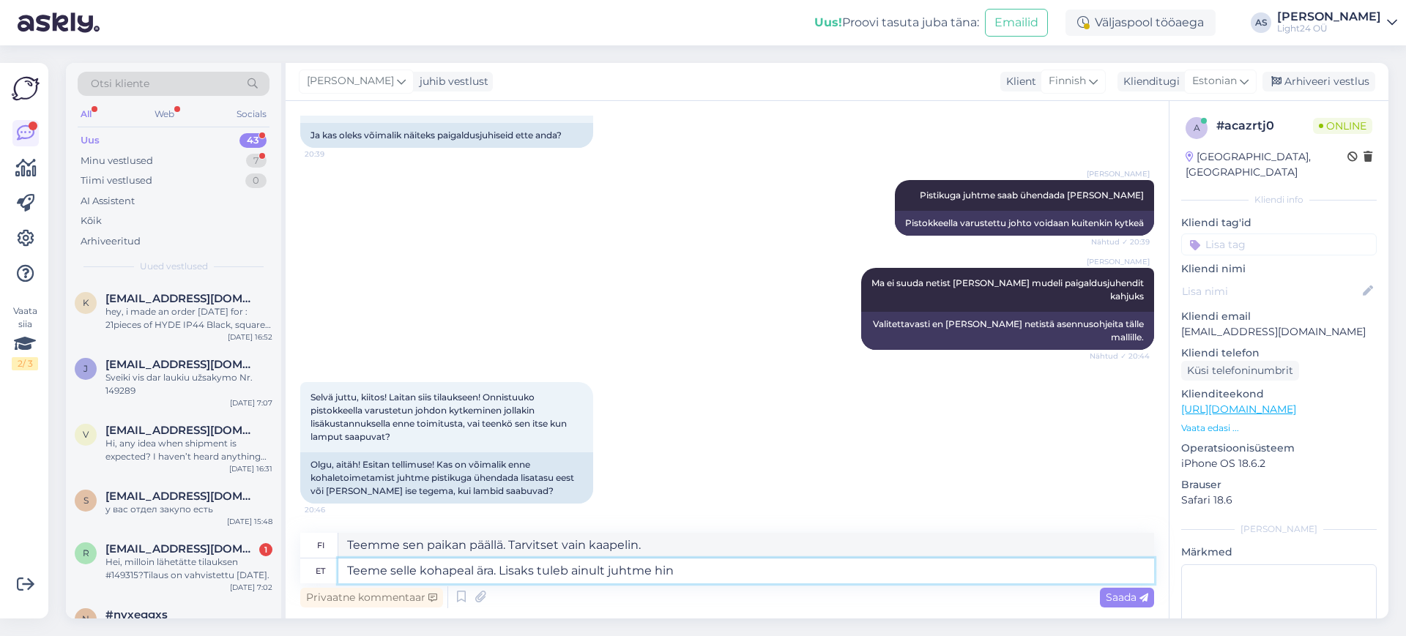
type textarea "Teeme selle kohapeal ära. Lisaks tuleb ainult juhtme hind"
type textarea "Teemme sen paikan päällä. Ainoa lisäkustannus on kaapeli."
type textarea "Teeme selle kohapeal ära. Lisaks tuleb ainult juhtme hind:"
type textarea "Teemme sen paikan päällä. Ainoa lisäkustannus on kaapeli:"
paste textarea "[URL][DOMAIN_NAME]"
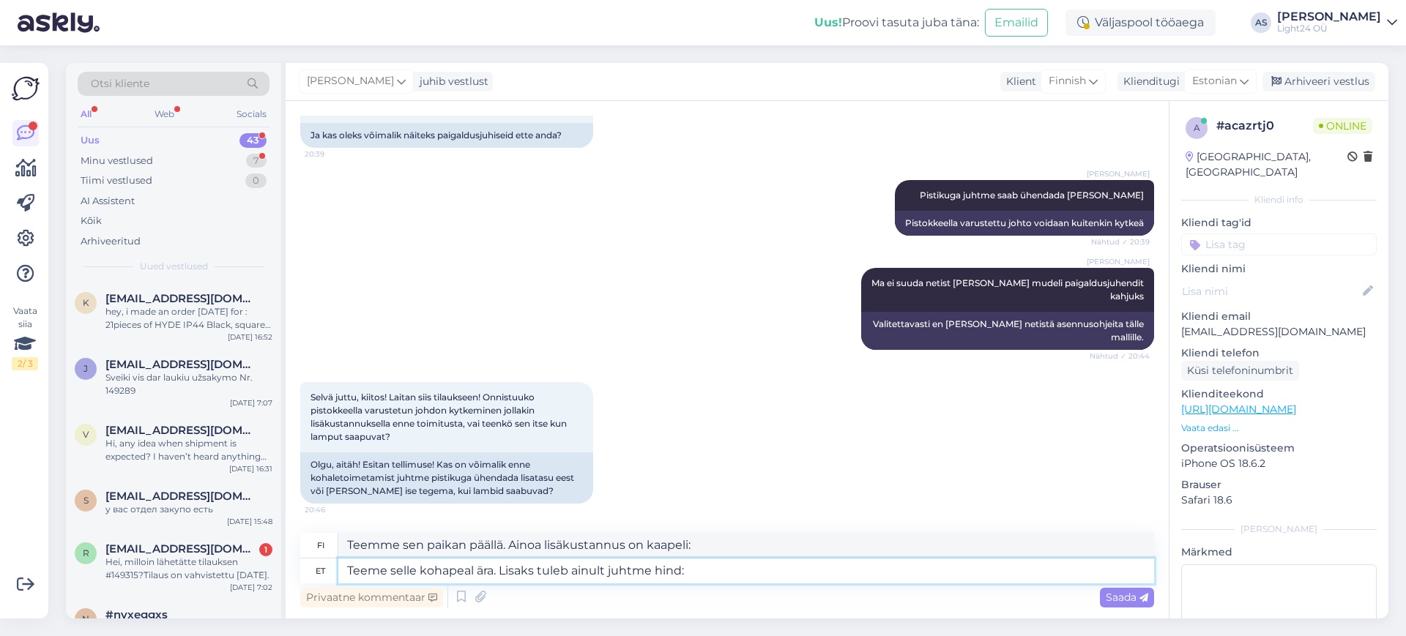
type textarea "Teeme selle kohapeal ära. Lisaks tuleb ainult juhtme hind: [URL][DOMAIN_NAME]"
type textarea "Teemme sen paikan päällä. Ainoa lisäkustannus on kaapeli: [URL][DOMAIN_NAME]"
type textarea "Teeme selle kohapeal ära. Lisaks tuleb ainult juhtme hind: [URL][DOMAIN_NAME]"
click at [1119, 594] on span "Saada" at bounding box center [1126, 597] width 42 height 13
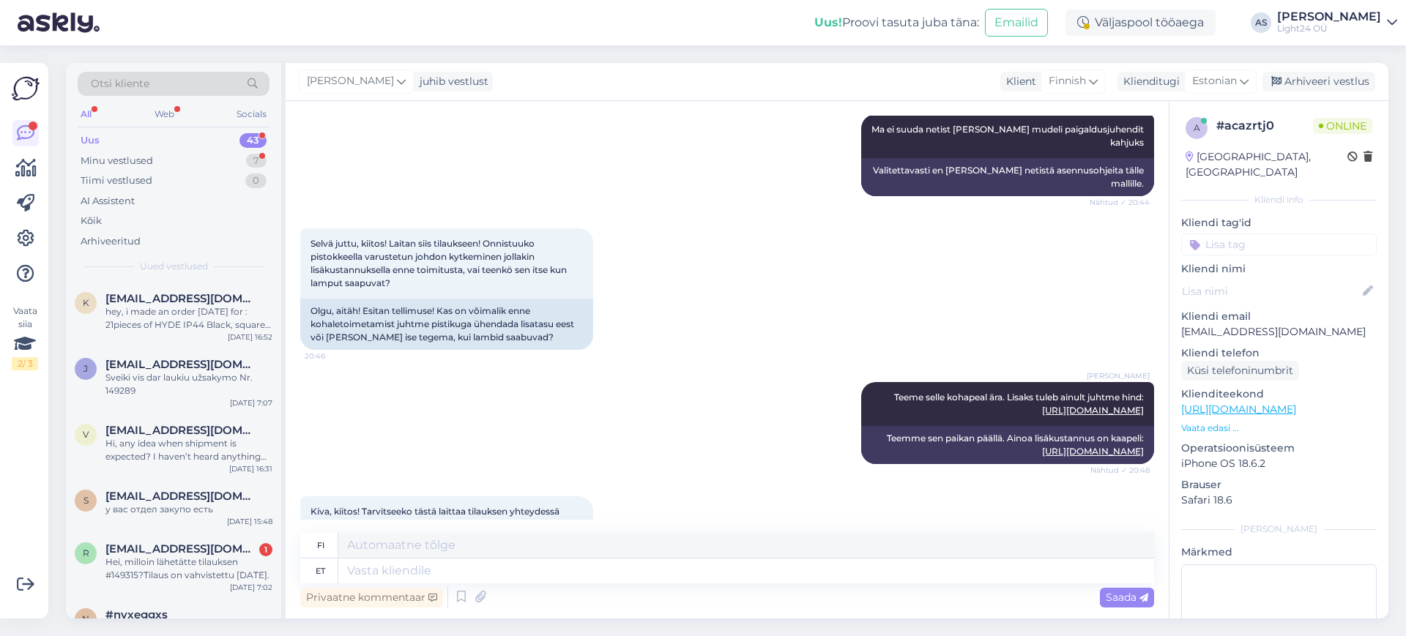
scroll to position [676, 0]
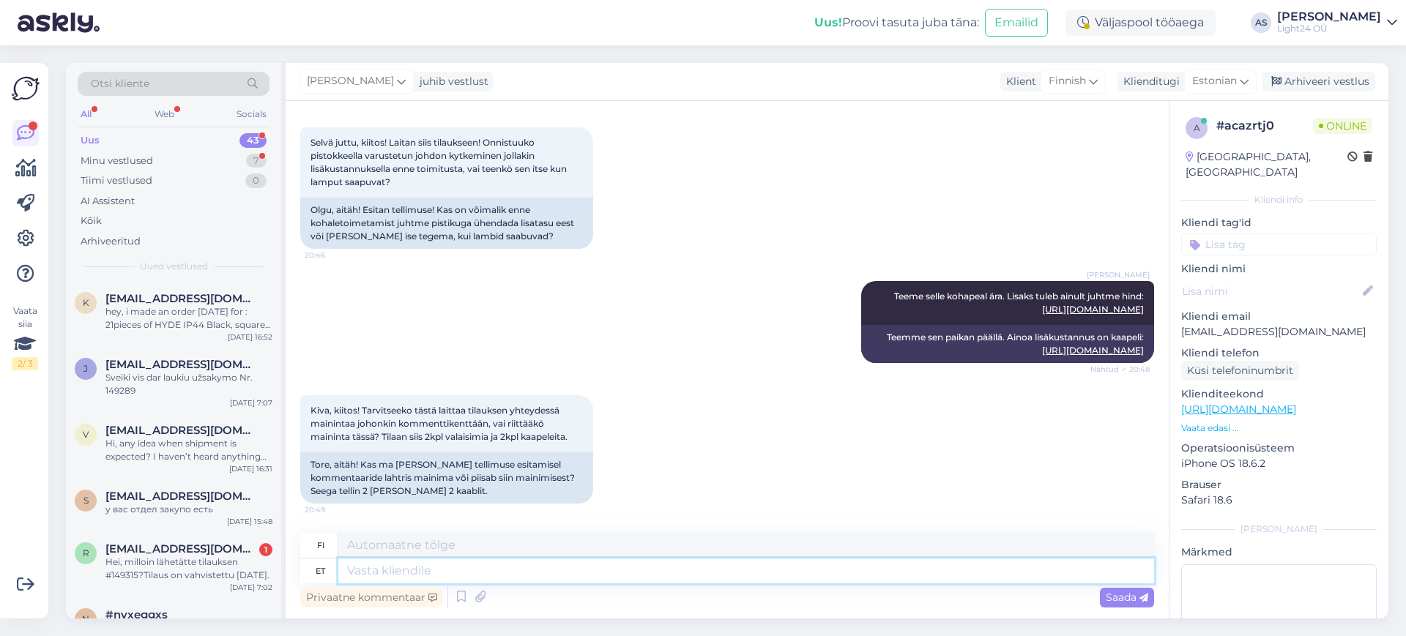
click at [444, 571] on textarea at bounding box center [745, 571] width 815 height 25
type textarea "kirjutage"
type textarea "kirjoittaa"
type textarea "kirjutage tellimuse"
type textarea "kirjoita tilaus"
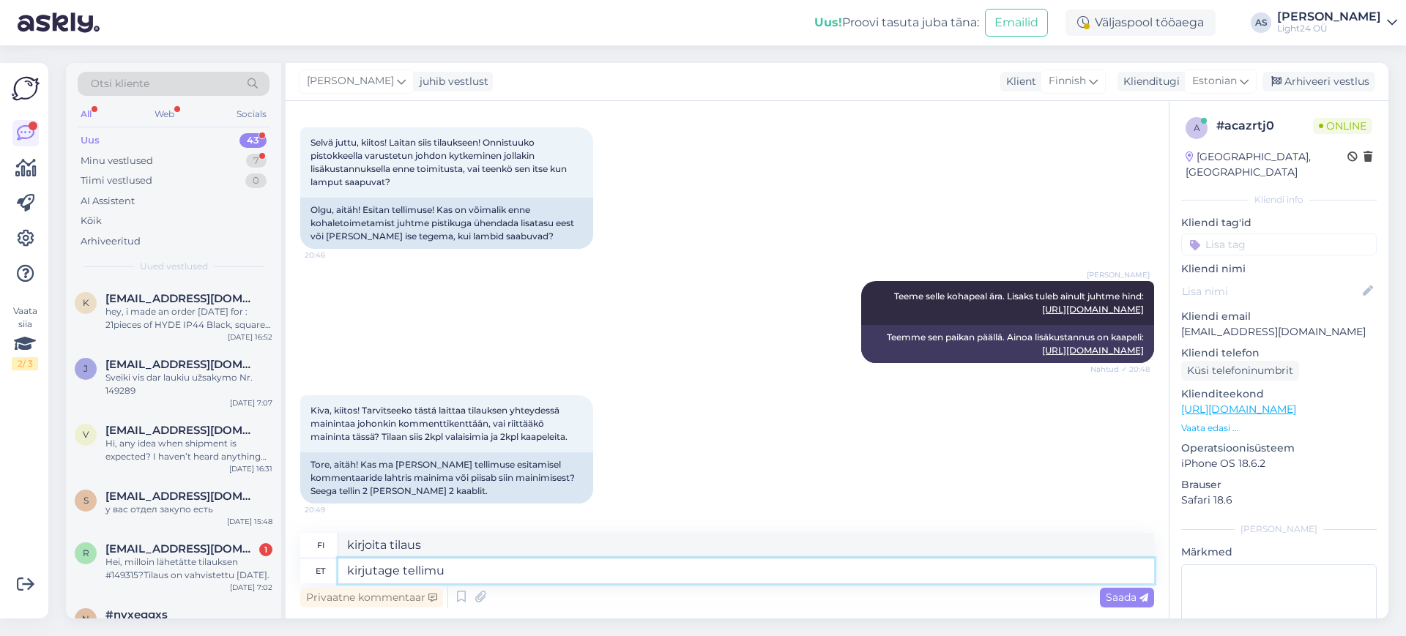
type textarea "kirjutage tellim"
type textarea "kirjoita tilausta varten"
type textarea "kirjutage tellimusel"
type textarea "kirjoita pyynnöstä"
type textarea "kirjutage tellimusel lisainfosse, s"
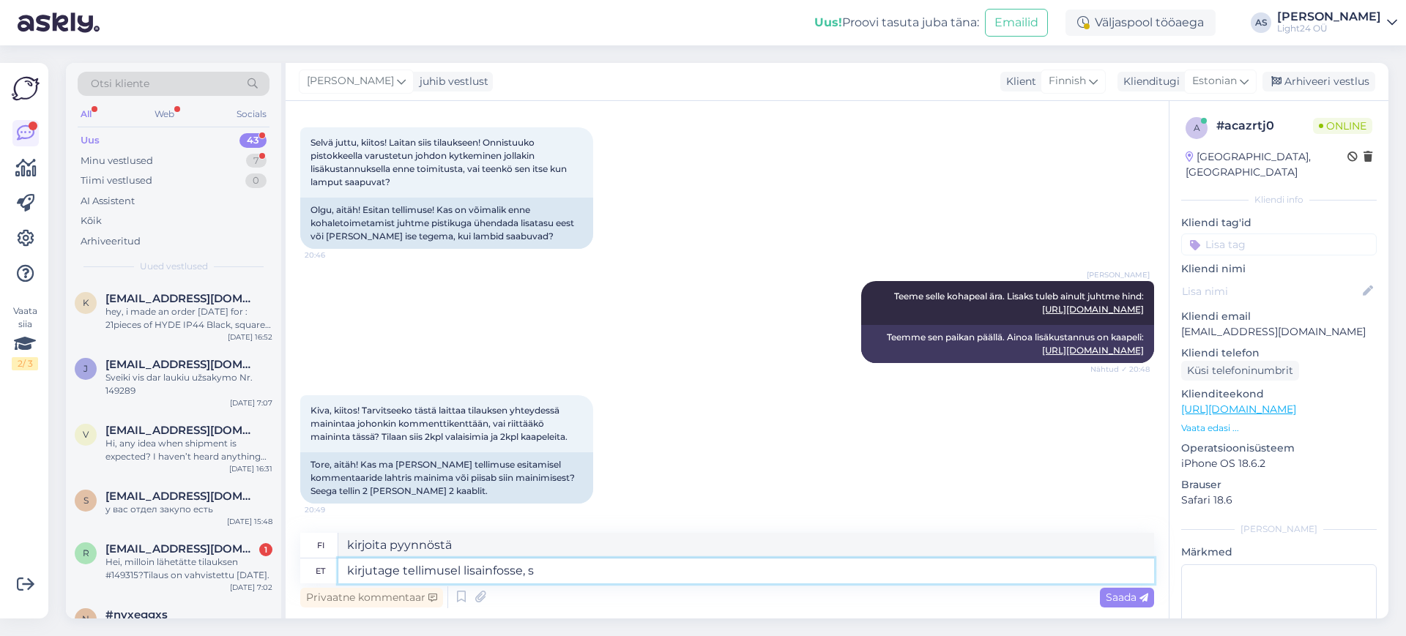
type textarea "kirjoita lisätiedot tilauksen yhteydessä,"
type textarea "kirjutage tellimusel lisainfosse, siis"
type textarea "kirjoita lisätiedot tilauksen yhteydessä, niin"
type textarea "kirjutage tellimusel lisainfosse, siis on k"
type textarea "kirjoita lisätiedot tilauksen yhteydessä, niin se on"
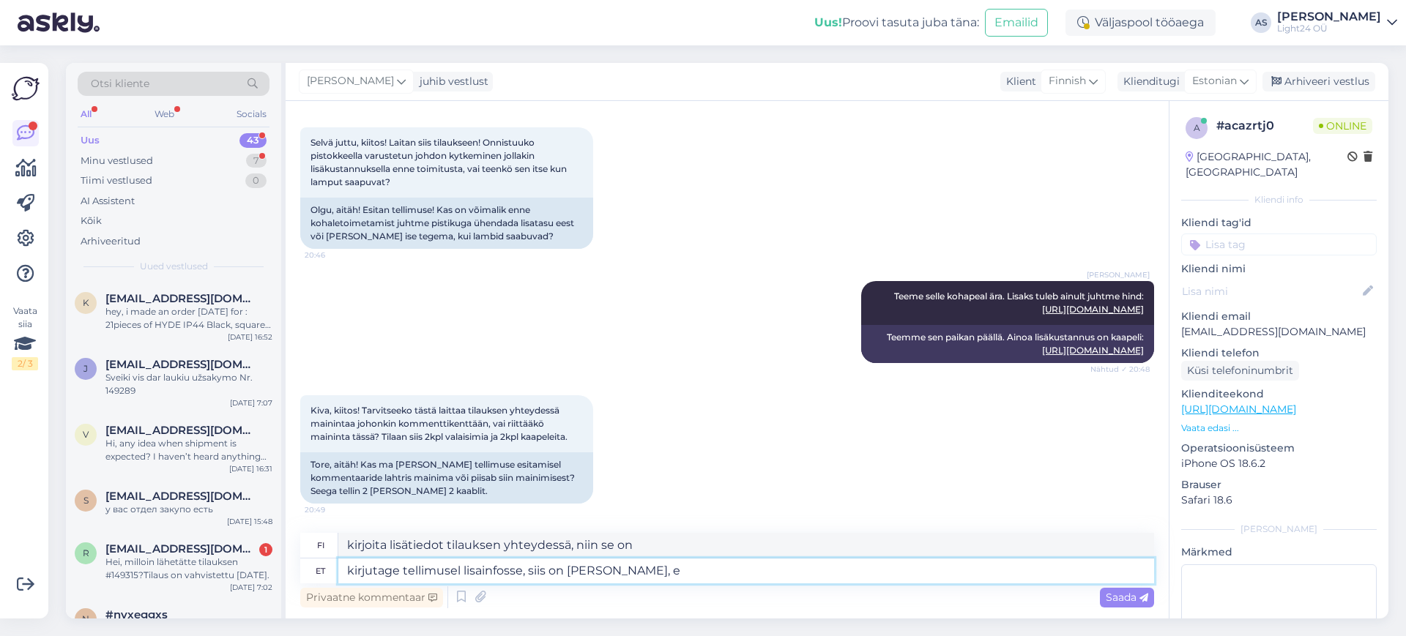
type textarea "kirjutage tellimusel lisainfosse, siis on [PERSON_NAME], et"
type textarea "Kirjoita tilauksen yhteydessä lisätiedot, niin olet varma,"
type textarea "kirjutage tellimusel lisainfosse, siis on [PERSON_NAME], et"
type textarea "kirjoita lisätiedot tilauksen yhteydessä, niin [PERSON_NAME] [PERSON_NAME]"
type textarea "kirjutage tellimusel lisainfosse, siis on [PERSON_NAME], et jõuab õ"
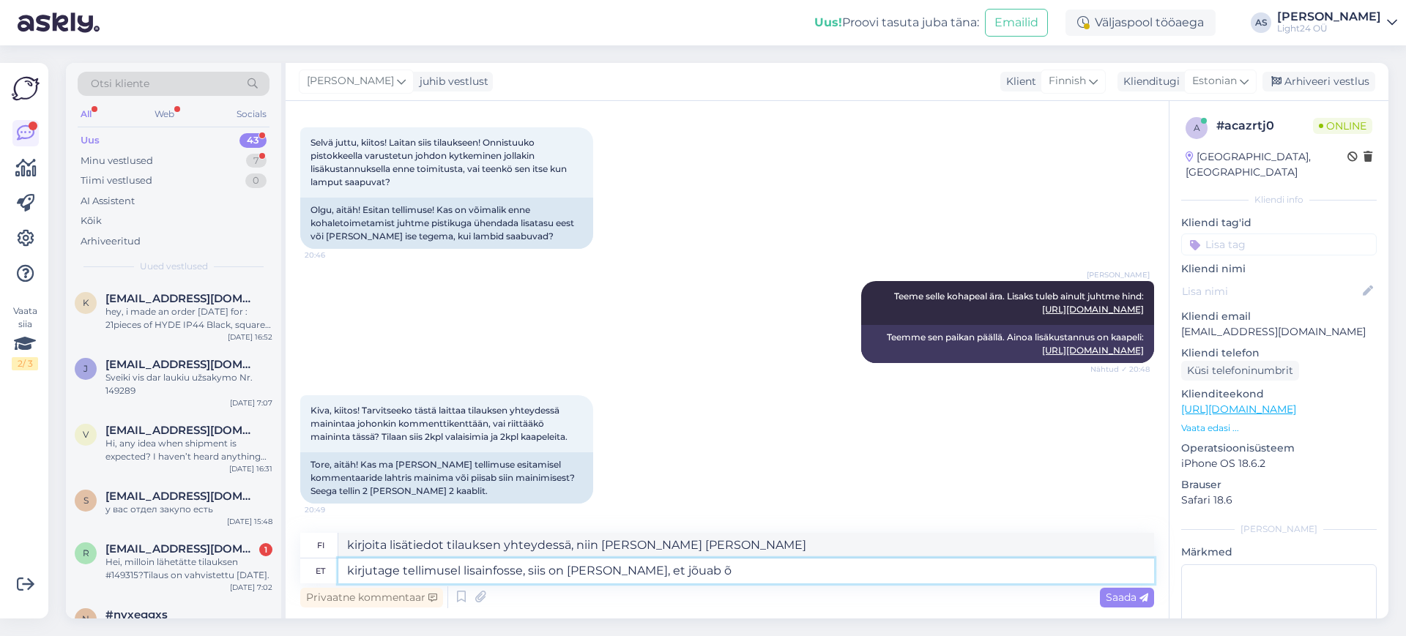
type textarea "Kirjoita lisätiedot tilauksen yhteydessä, niin se varmasti saapuu perille."
type textarea "kirjutage tellimusel lisainfosse, siis on [PERSON_NAME], et jõuab õi"
type textarea "Kirjoita lisätiedot tilauksen yhteydessä, niin [PERSON_NAME] [PERSON_NAME] se s…"
type textarea "kirjutage tellimusel lisainfosse, siis on [PERSON_NAME], et jõuab õige"
type textarea "Kirjoita tilauksen yhteydessä lisätiedot, niin varmistat, [PERSON_NAME] oikea t…"
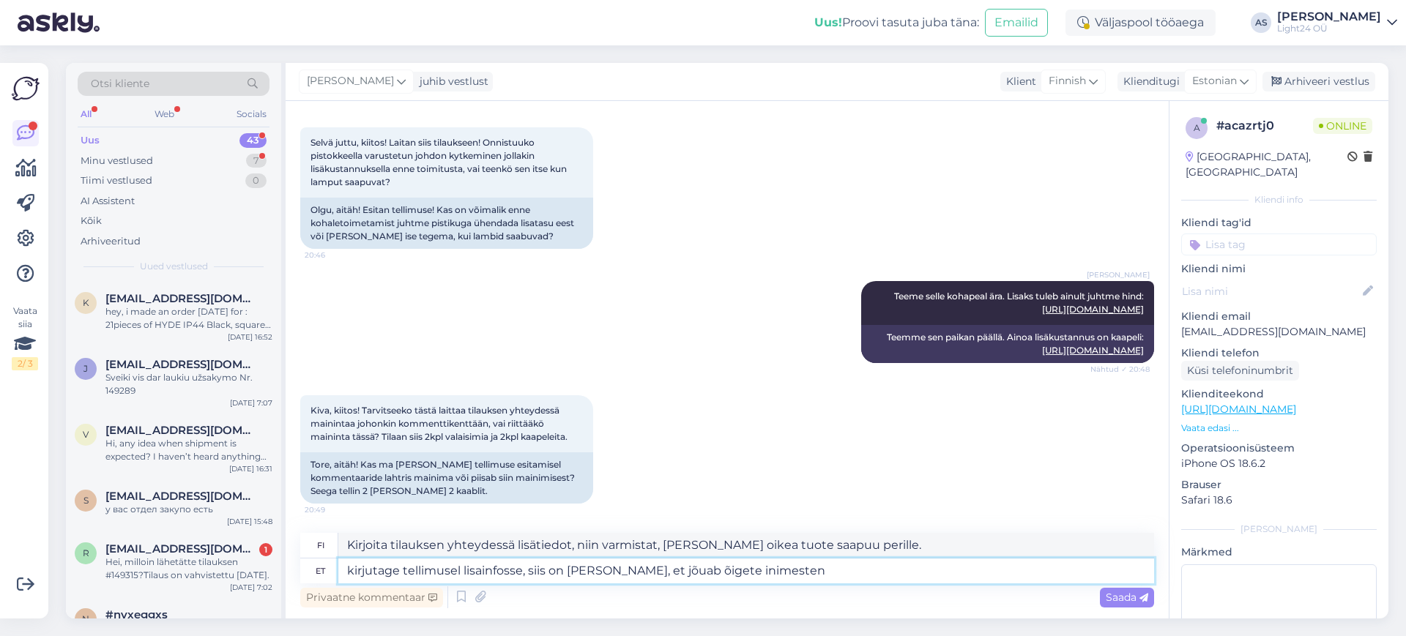
type textarea "kirjutage tellimusel lisainfosse, siis on [PERSON_NAME], et jõuab õigete inimes…"
type textarea "Kirjoita tilauksen yhteydessä lisätietoja, niin varmistat, [PERSON_NAME] tilaus…"
type textarea "kirjutage tellimusel lisainfosse, siis on [PERSON_NAME], et jõuab õigete inimes…"
click at [1120, 596] on span "Saada" at bounding box center [1126, 597] width 42 height 13
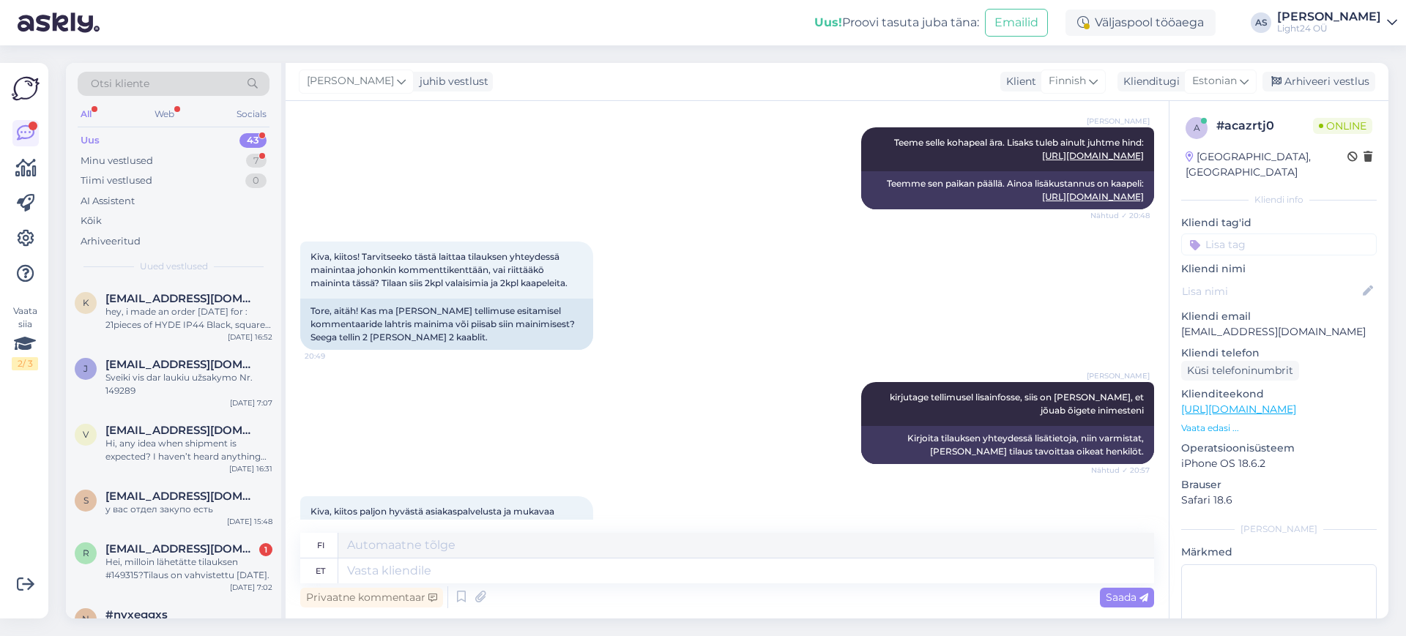
scroll to position [905, 0]
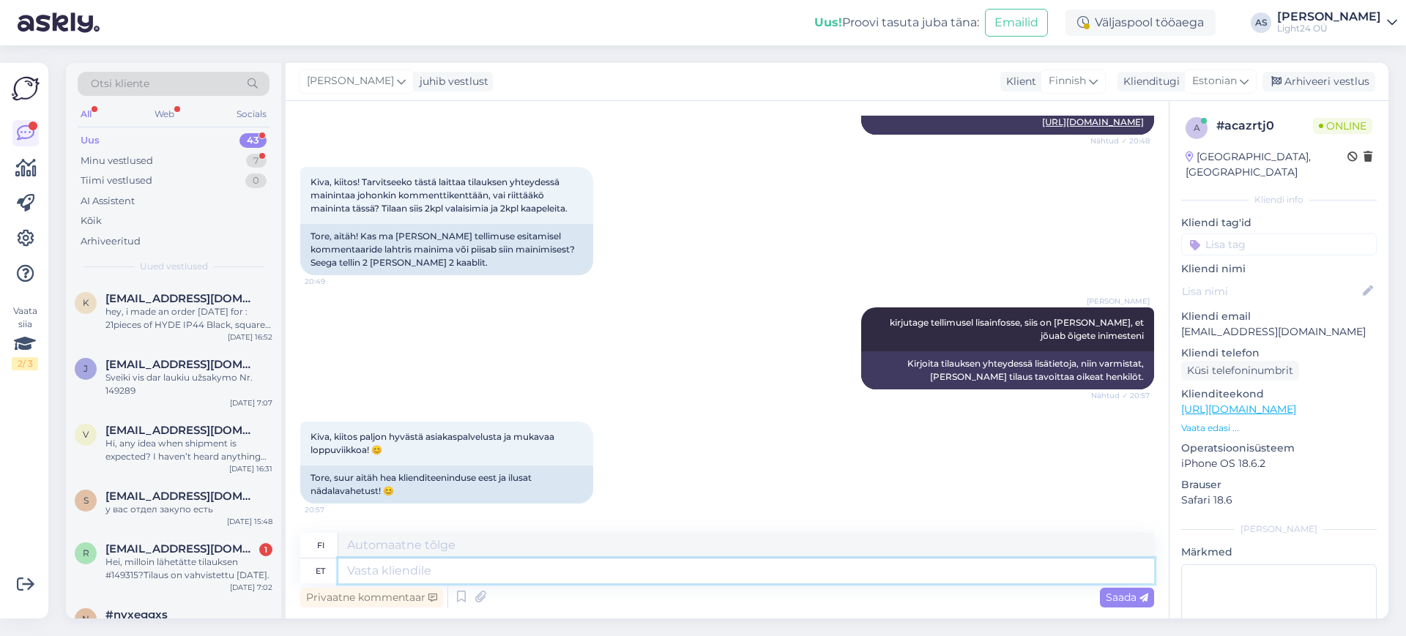
click at [551, 578] on textarea at bounding box center [745, 571] width 815 height 25
type textarea "a"
type textarea "Atiäh"
type textarea "Atiäh teile"
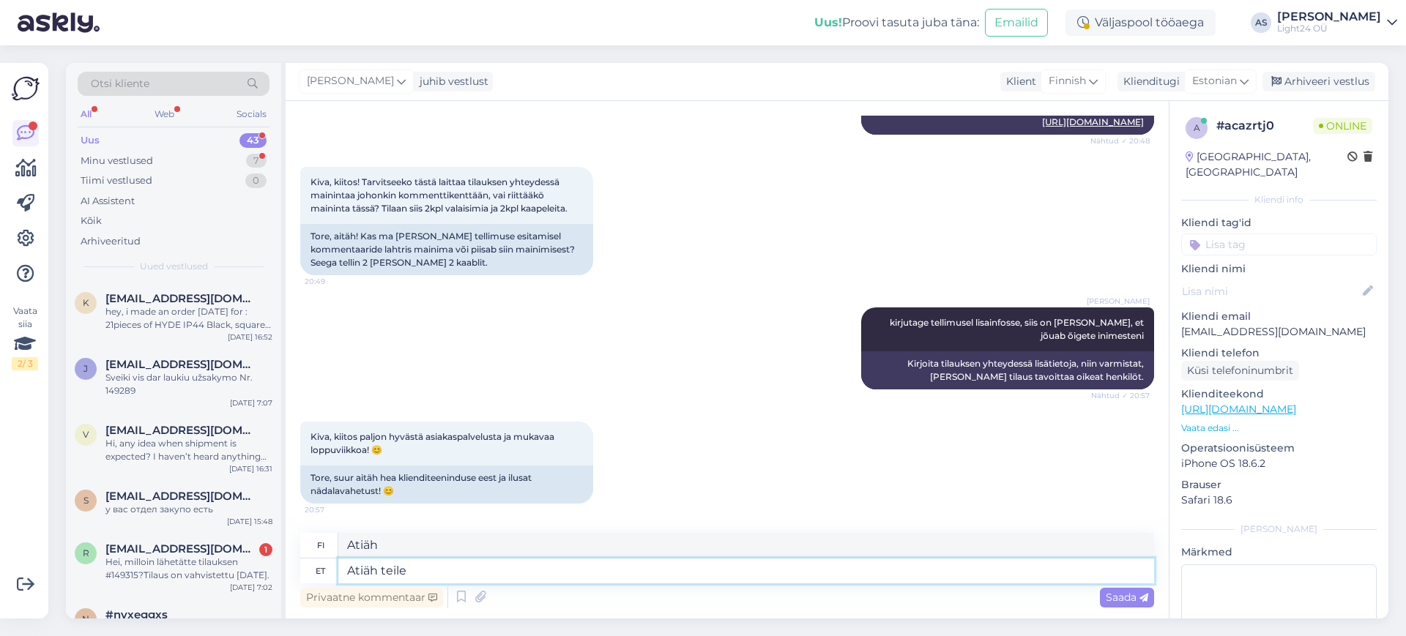
type textarea "Kiitos."
type textarea "Atiäh teile :)"
type textarea "Kiitos :)"
type textarea "Atiäh teile :) Aitan"
type textarea "Kiitos :) Autan."
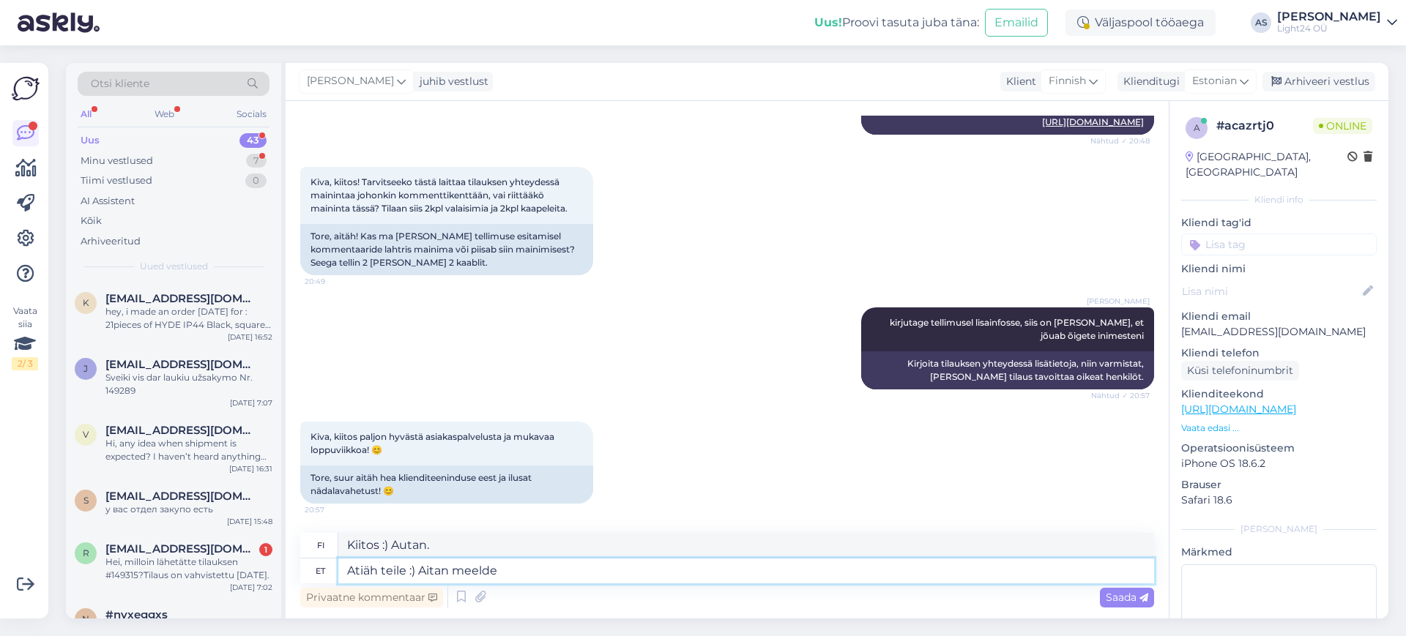
type textarea "Atiäh teile :) Aitan meeld"
type textarea "Kiitos :) Autan sinua muistamaan"
type textarea "Atiäh teile :) Aitan meeleldi"
type textarea "Kiitos :) Autan mielelläni"
click at [415, 572] on textarea "Atiäh teile :) Aitan meeleldi" at bounding box center [745, 571] width 815 height 25
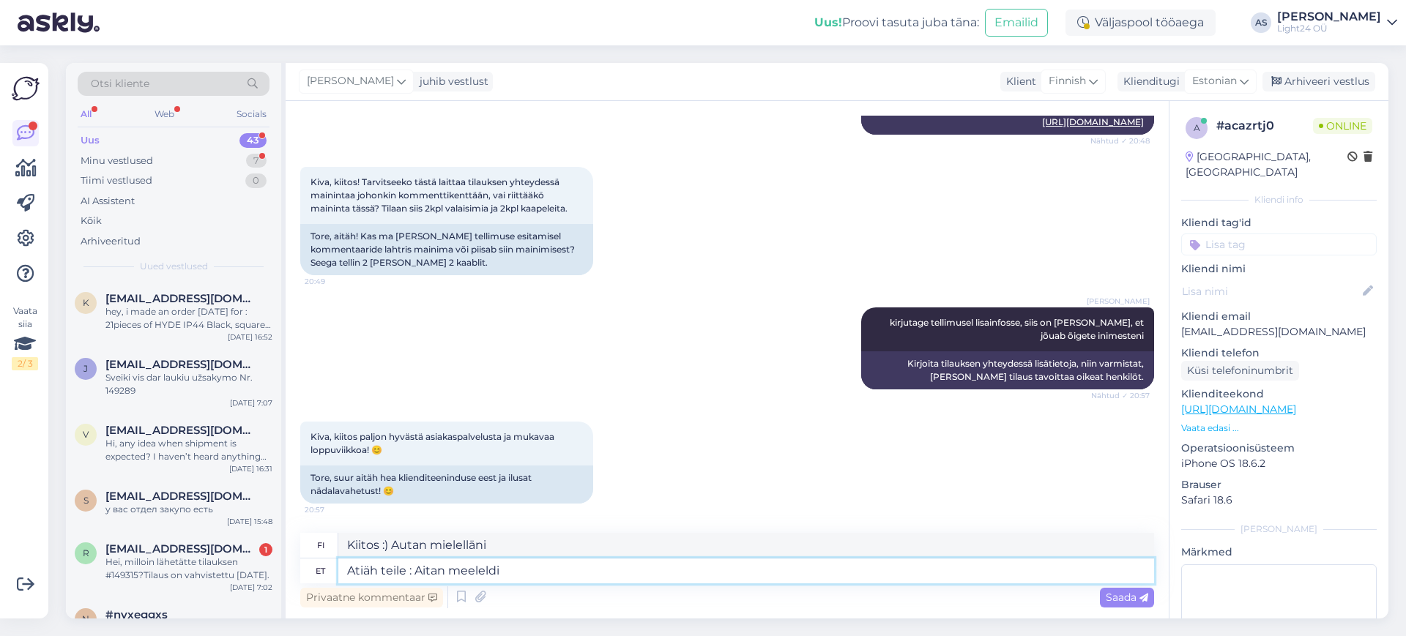
type textarea "Atiäh teile Aitan meeleldi"
type textarea "Kiitos. Autan mielelläni."
type textarea "Atiäh teile! Aitan meeleldi"
type textarea "Kiitos! Autan mielelläni."
click at [531, 565] on textarea "Atiäh teile! Aitan meeleldi" at bounding box center [745, 571] width 815 height 25
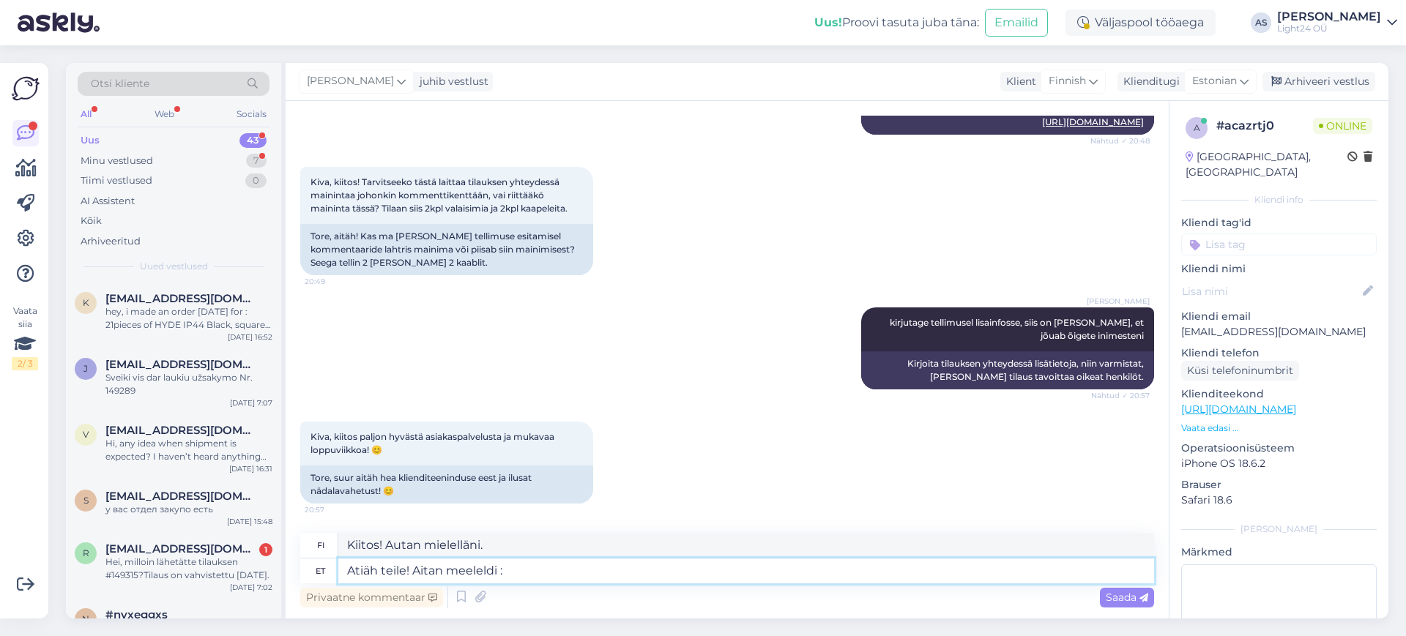
type textarea "Atiäh teile! Aitan meeleldi :)"
type textarea "Kiitos! Autan mielelläni :)"
